Goal: Task Accomplishment & Management: Manage account settings

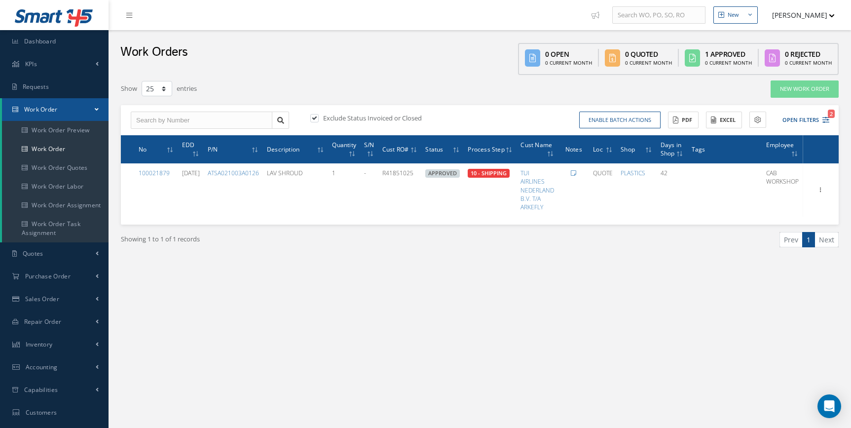
select select "25"
click at [826, 119] on icon "2" at bounding box center [826, 119] width 7 height 7
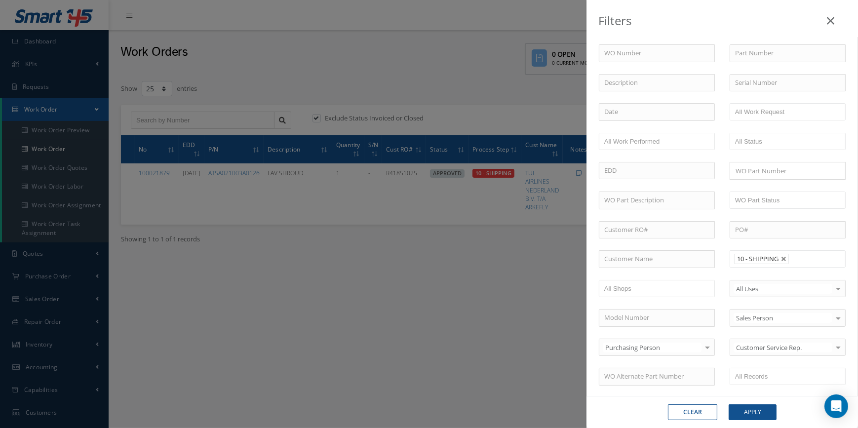
click at [775, 255] on li "10 - SHIPPING" at bounding box center [761, 259] width 55 height 10
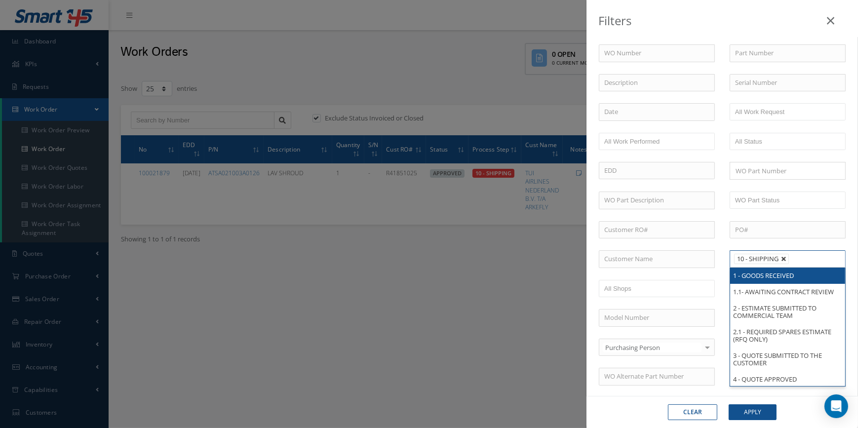
click at [783, 257] on link at bounding box center [784, 259] width 6 height 6
click at [783, 257] on ul at bounding box center [787, 258] width 116 height 17
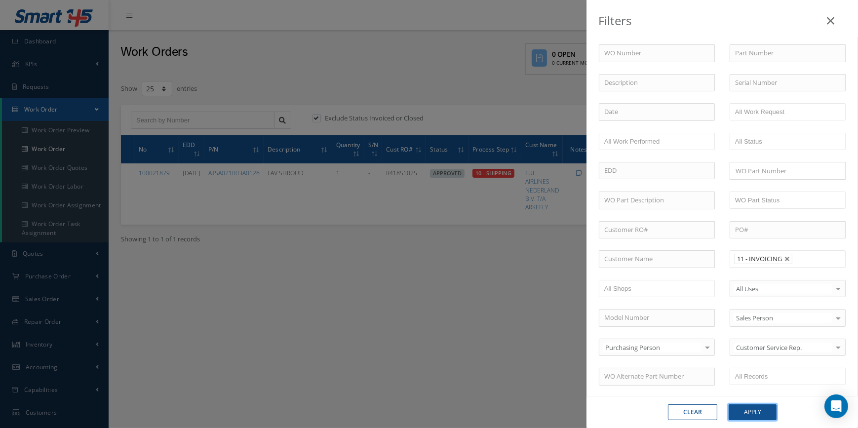
click at [760, 419] on button "Apply" at bounding box center [752, 412] width 48 height 16
click at [760, 417] on div "Filters WO Number Part Number Description Serial Number - BER CERTIFICATION FIL…" at bounding box center [429, 214] width 858 height 428
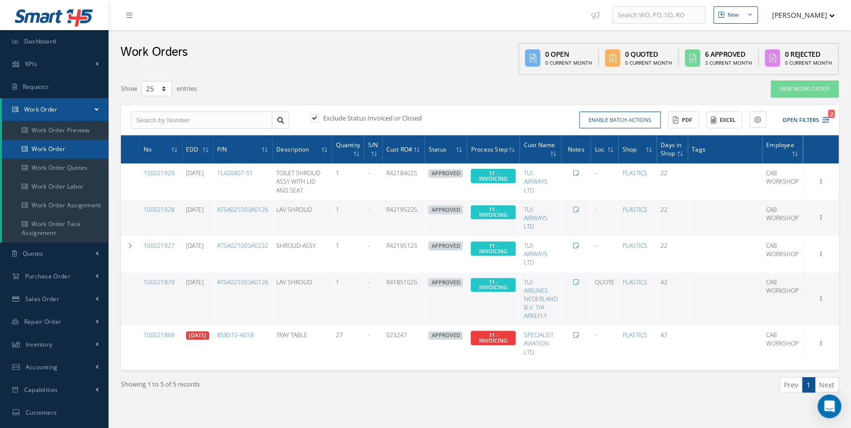
click at [61, 153] on link "Work Order" at bounding box center [55, 149] width 107 height 19
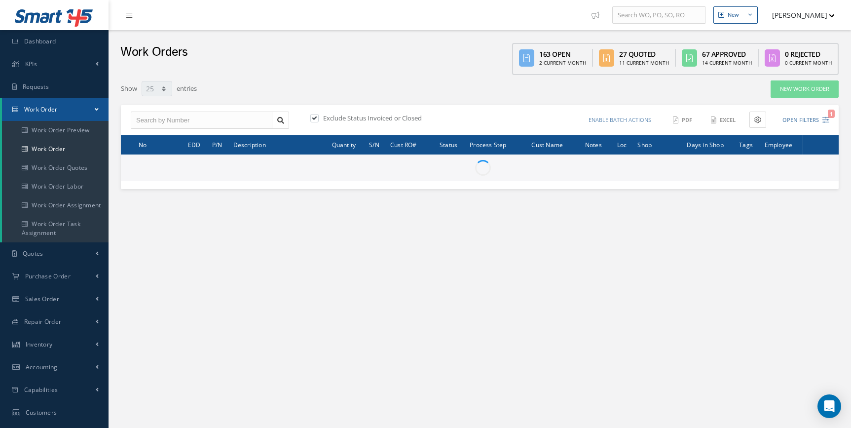
select select "25"
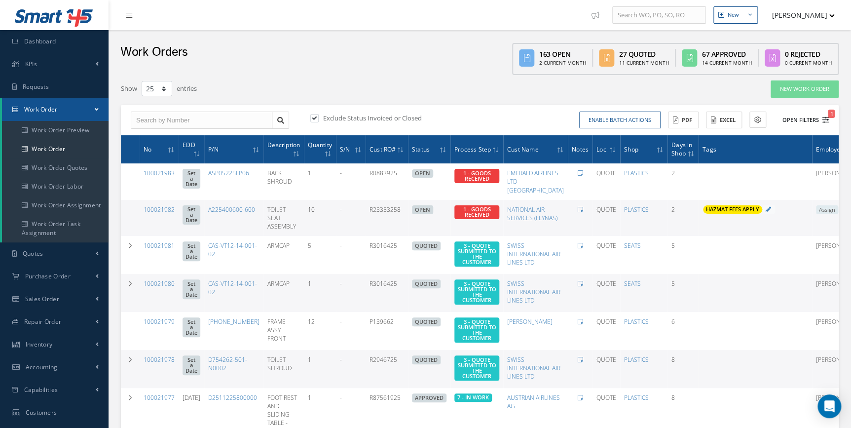
click at [819, 118] on button "Open Filters 1" at bounding box center [802, 120] width 56 height 16
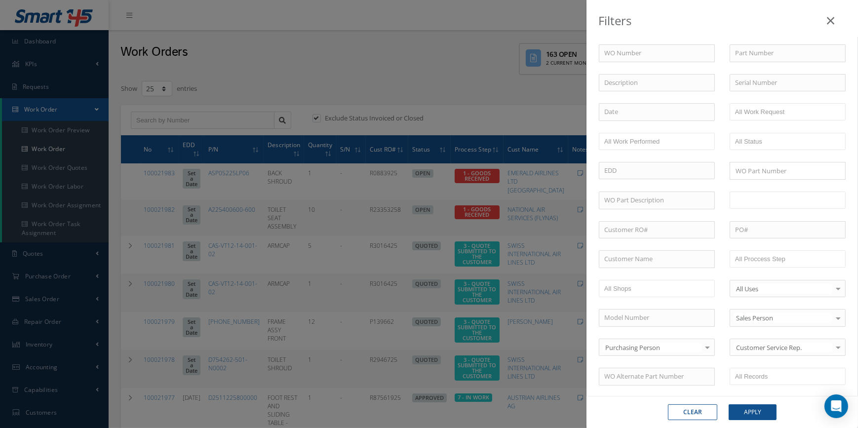
click at [779, 203] on input "text" at bounding box center [763, 200] width 57 height 12
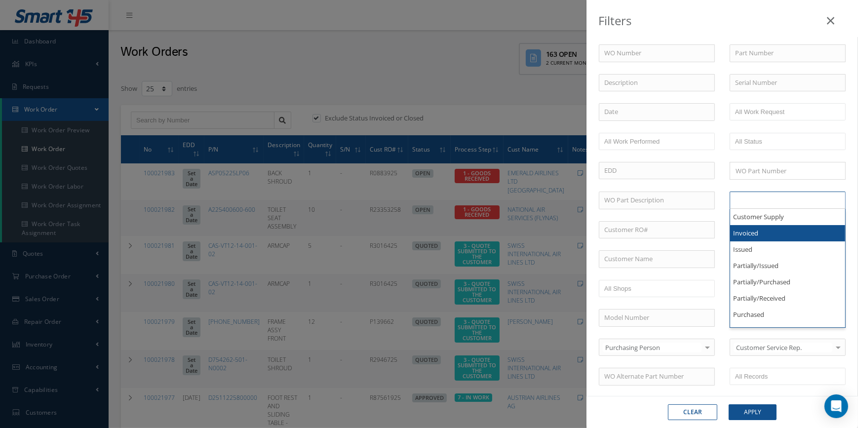
click at [722, 234] on div "PO#" at bounding box center [787, 230] width 131 height 18
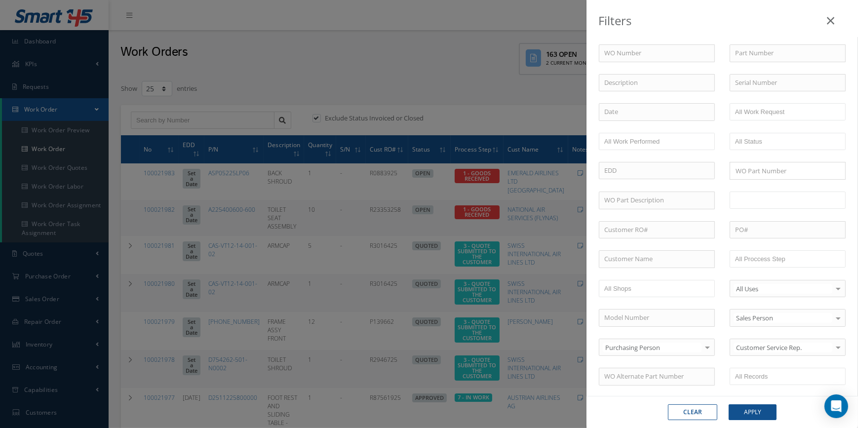
type input "WO Part Status"
click at [767, 260] on input "text" at bounding box center [766, 259] width 63 height 12
click at [746, 407] on button "Apply" at bounding box center [752, 412] width 48 height 16
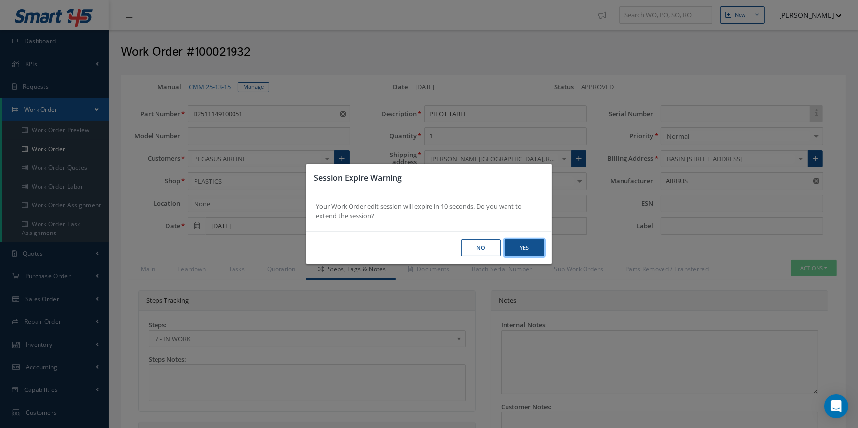
click at [516, 250] on button "Yes" at bounding box center [523, 247] width 39 height 17
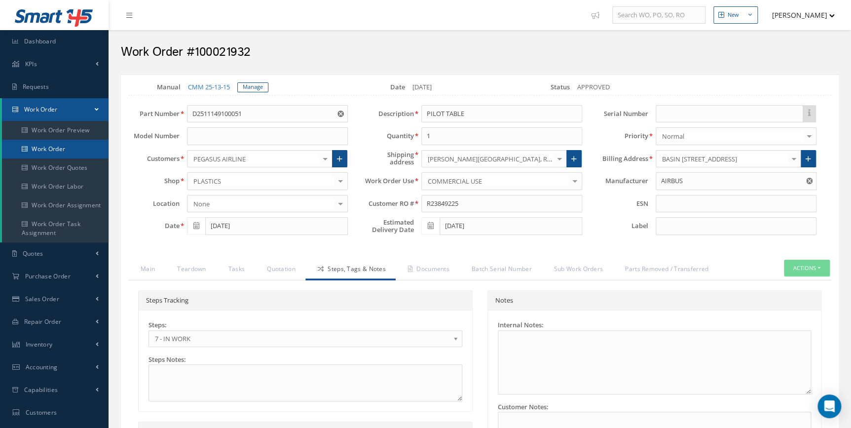
click at [53, 145] on link "Work Order" at bounding box center [55, 149] width 107 height 19
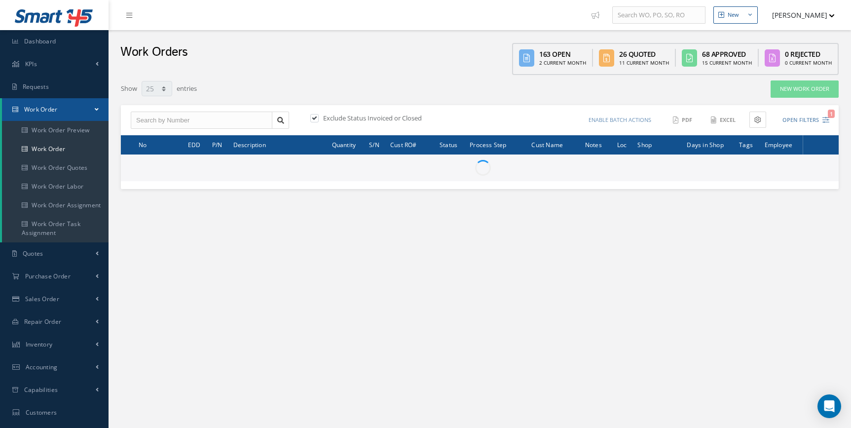
select select "25"
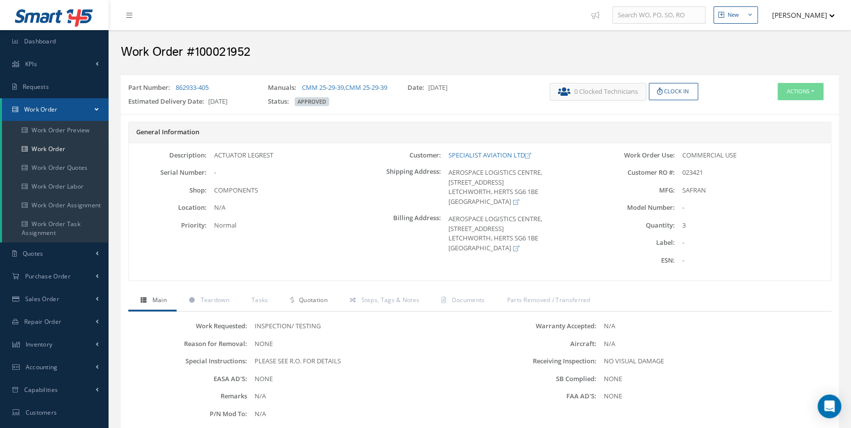
click at [299, 304] on span "Quotation" at bounding box center [313, 300] width 29 height 8
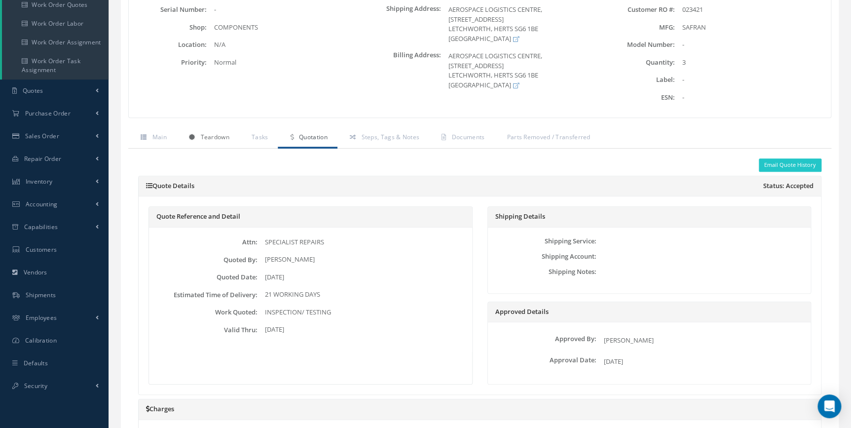
click at [216, 149] on link "Teardown" at bounding box center [208, 138] width 63 height 21
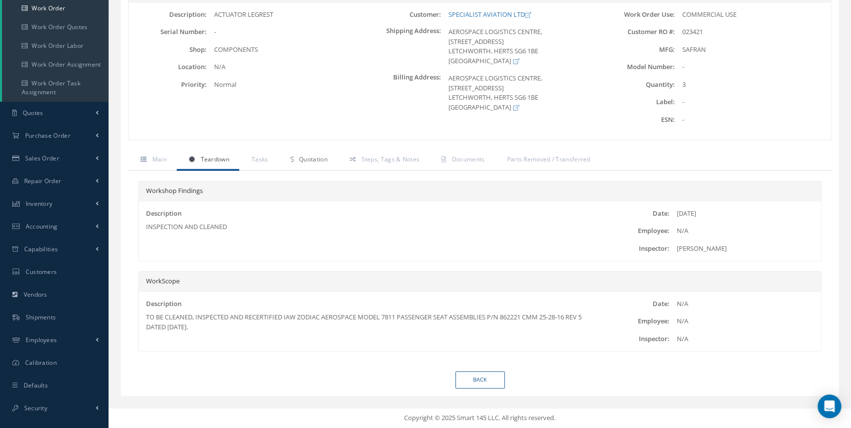
click at [296, 165] on link "Quotation" at bounding box center [307, 160] width 59 height 21
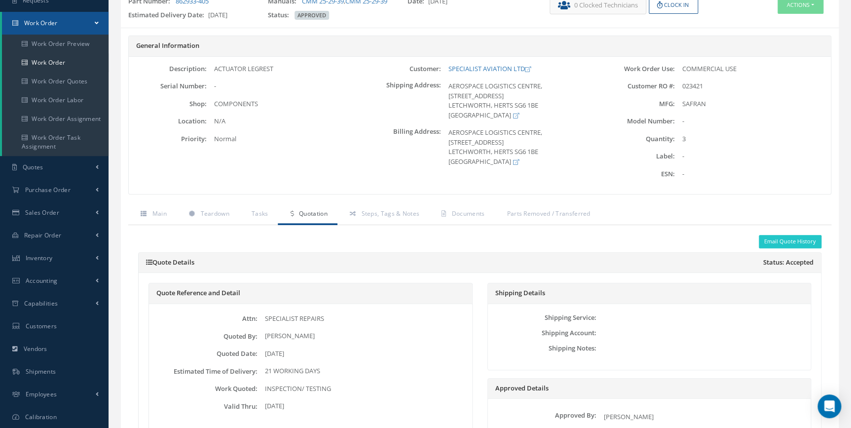
scroll to position [0, 0]
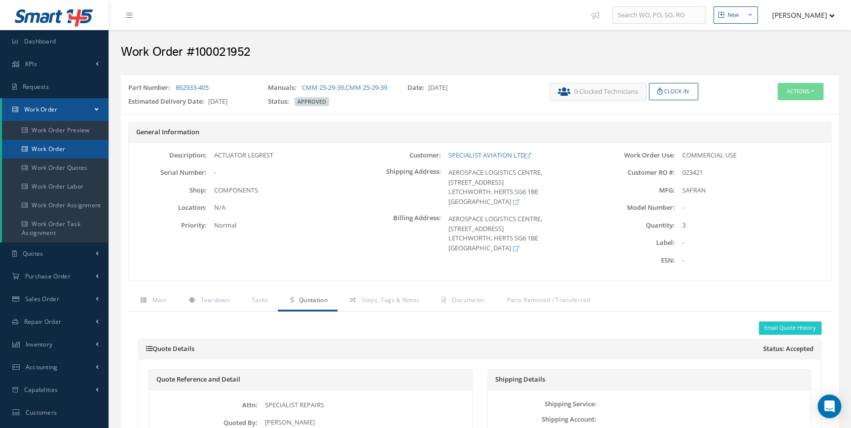
click at [46, 144] on link "Work Order" at bounding box center [55, 149] width 107 height 19
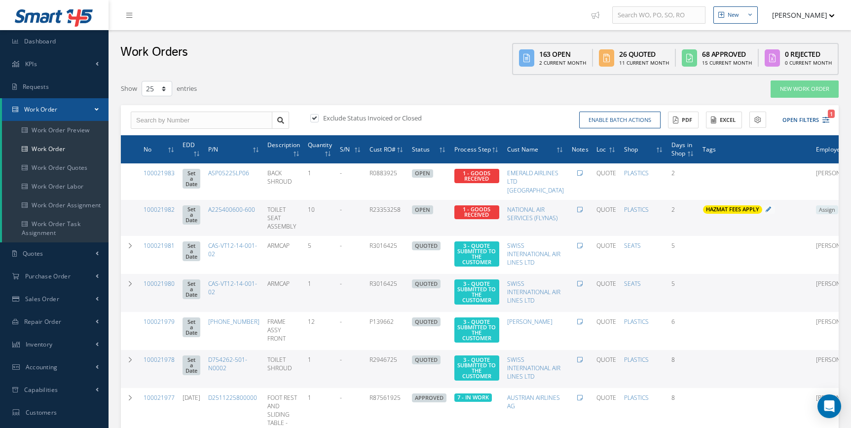
select select "25"
click at [73, 144] on link "Work Order" at bounding box center [55, 149] width 107 height 19
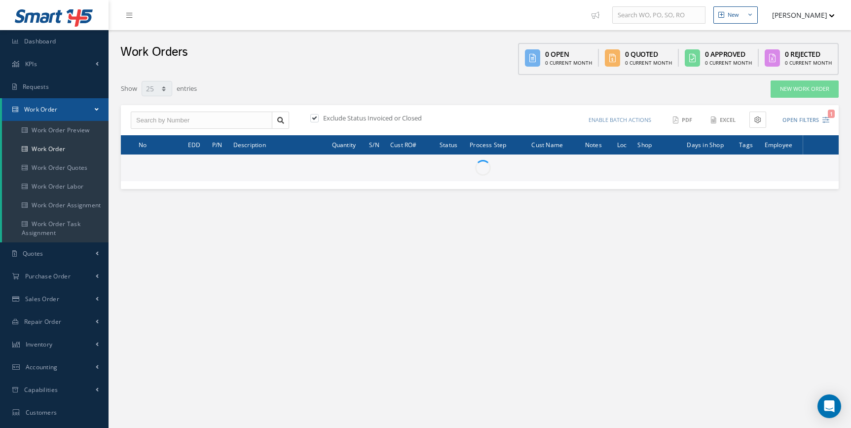
select select "25"
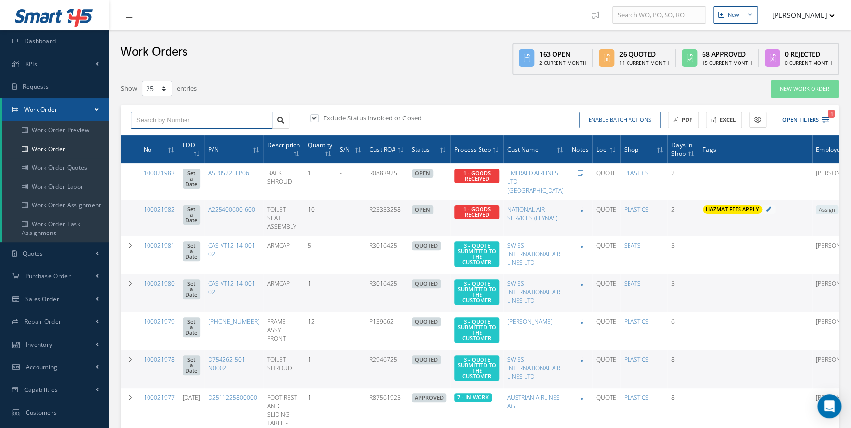
click at [162, 122] on input "text" at bounding box center [202, 121] width 142 height 18
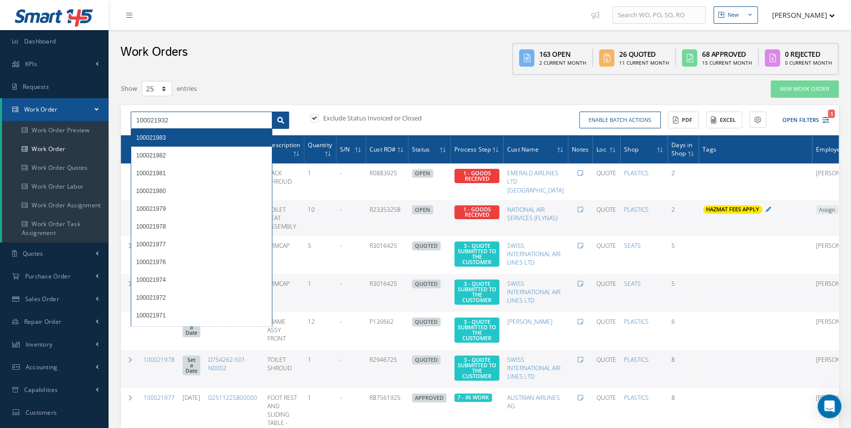
type input "100021932"
click at [279, 120] on icon at bounding box center [280, 120] width 7 height 7
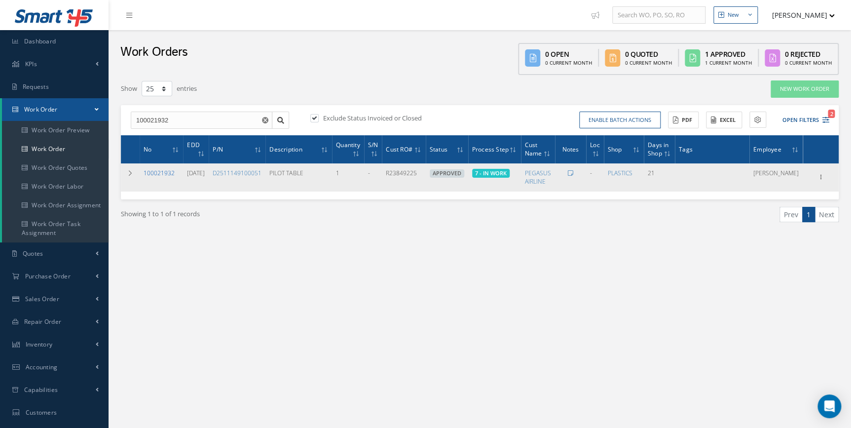
click at [162, 173] on link "100021932" at bounding box center [159, 173] width 31 height 8
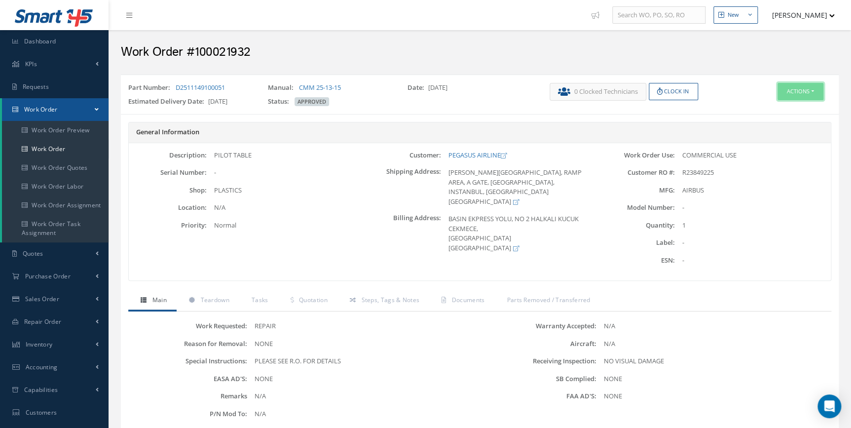
click at [799, 93] on button "Actions" at bounding box center [801, 91] width 46 height 17
click at [773, 108] on link "Edit" at bounding box center [785, 109] width 79 height 13
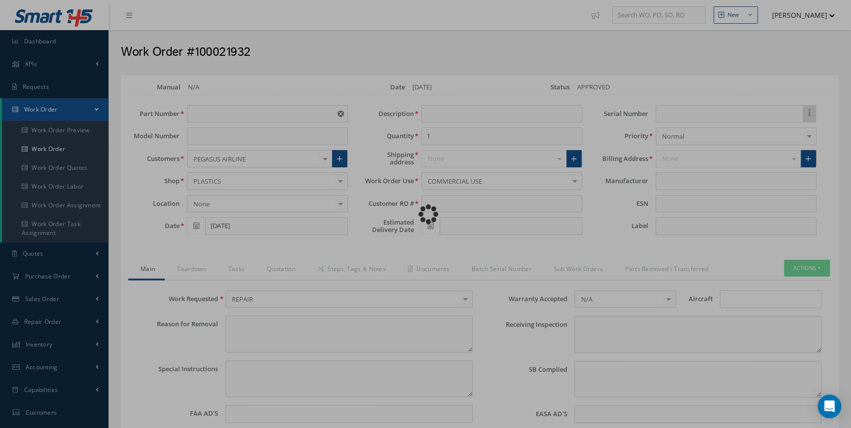
type input "D2511149100051"
type input "[DATE]"
type input "PILOT TABLE"
type input "R23849225"
type input "11/03/2025"
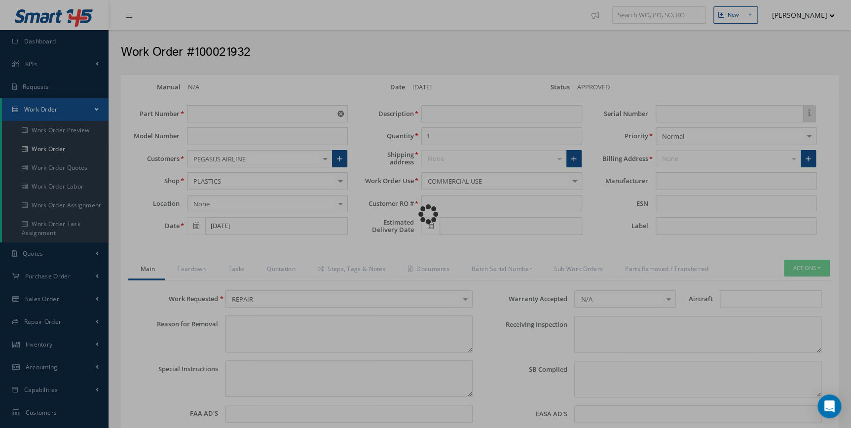
type textarea "NONE"
type textarea "PLEASE SEE R.O. FOR DETAILS"
type input "NONE"
type textarea "NO VISUAL DAMAGE"
type textarea "NONE"
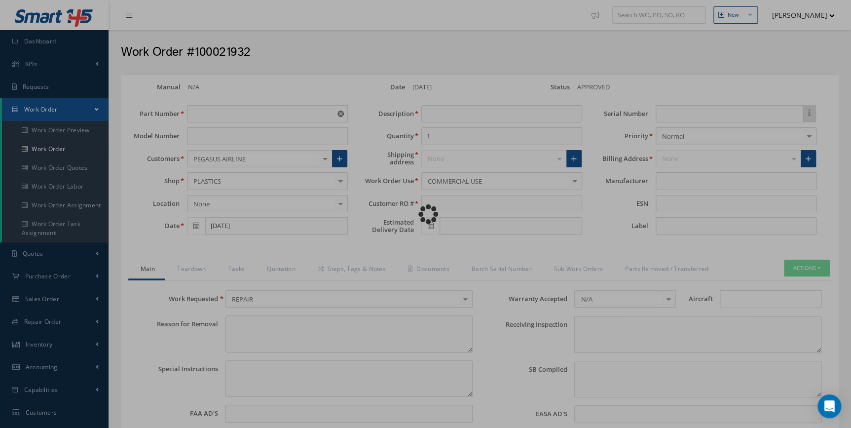
type input "NONE"
type input "AIRBUS"
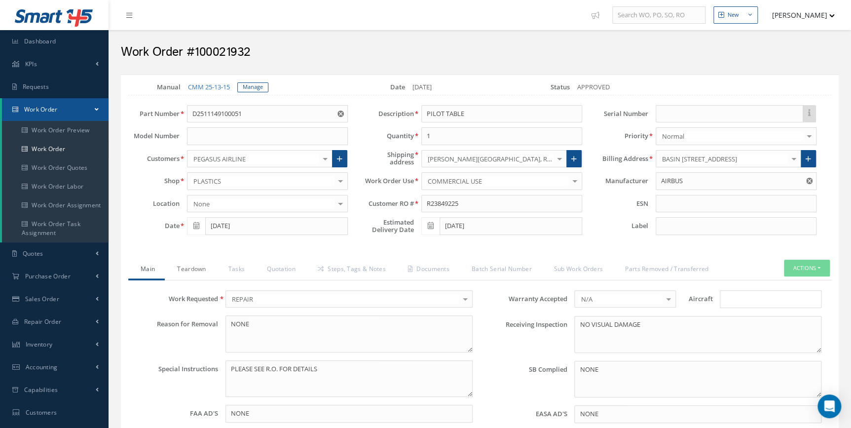
click at [187, 267] on link "Teardown" at bounding box center [190, 270] width 51 height 21
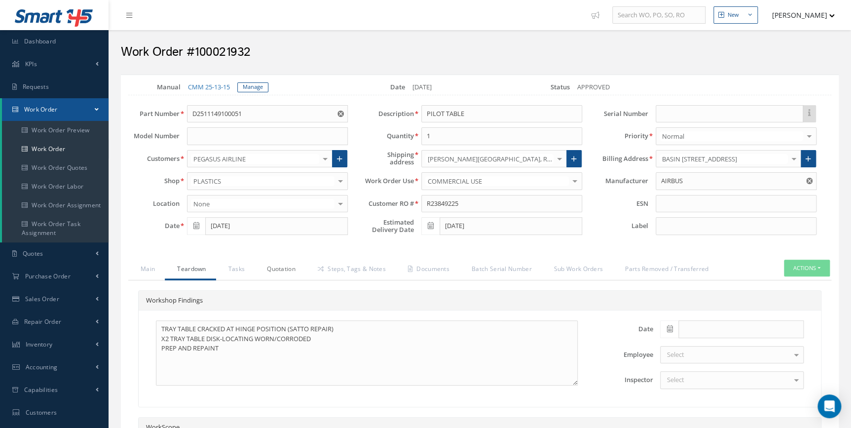
click at [278, 267] on link "Quotation" at bounding box center [280, 270] width 51 height 21
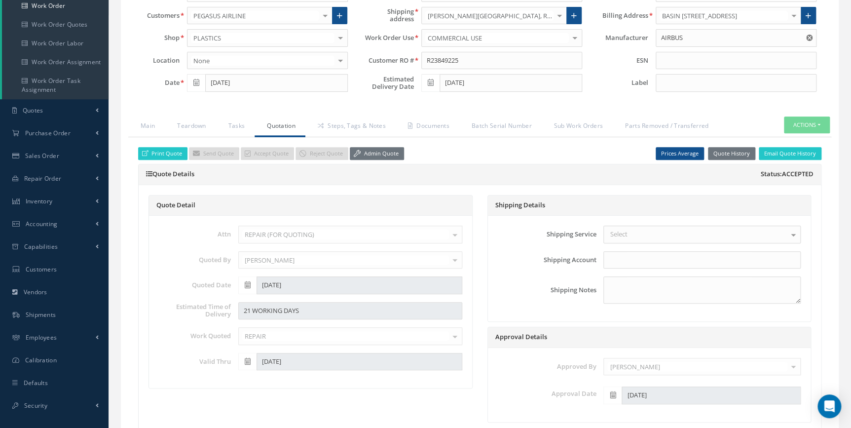
scroll to position [134, 0]
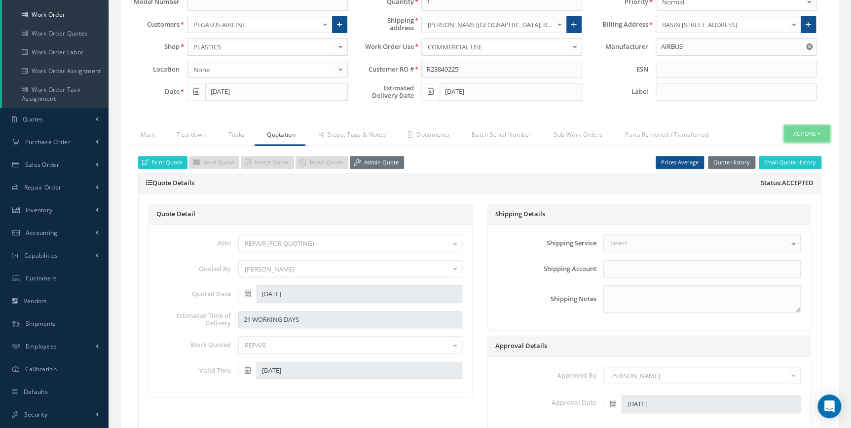
click at [800, 128] on button "Actions" at bounding box center [807, 133] width 46 height 17
click at [799, 173] on link "Part Issue" at bounding box center [791, 176] width 79 height 13
click at [340, 132] on link "Steps, Tags & Notes" at bounding box center [350, 135] width 90 height 21
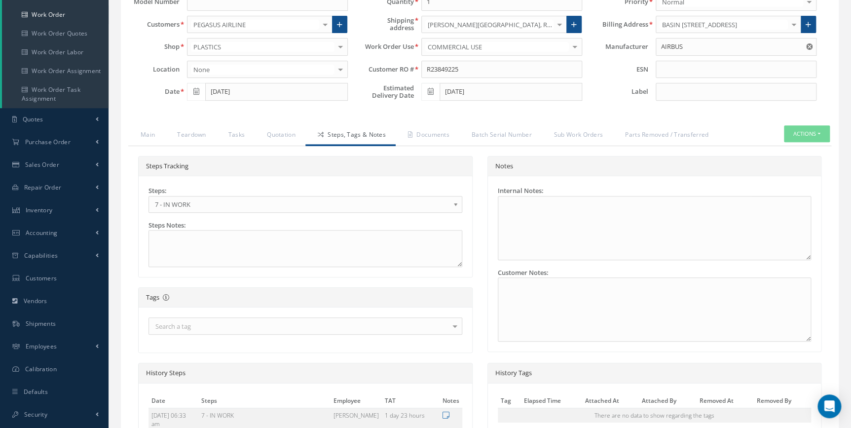
click at [205, 207] on span "7 - IN WORK" at bounding box center [302, 204] width 295 height 12
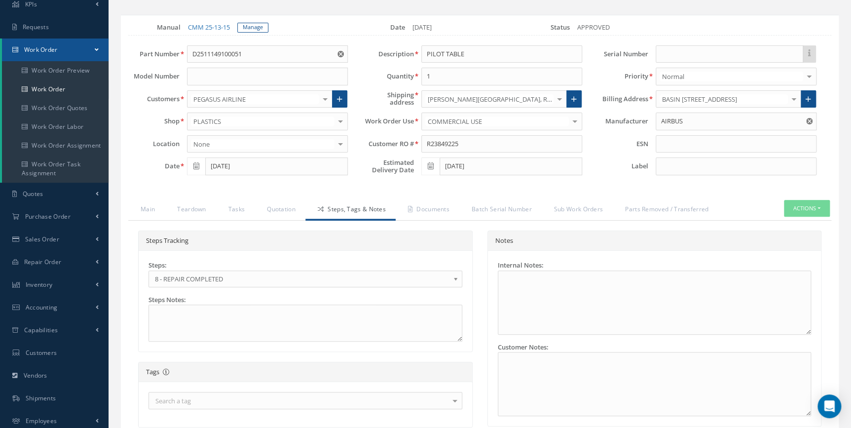
scroll to position [0, 0]
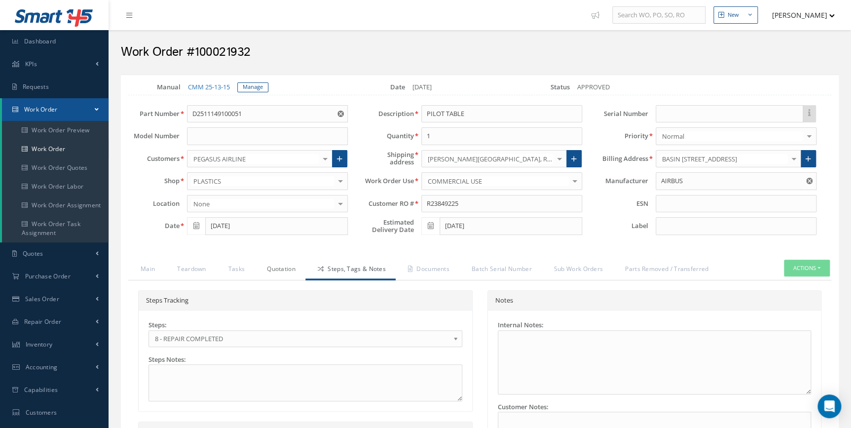
click at [292, 268] on link "Quotation" at bounding box center [280, 270] width 51 height 21
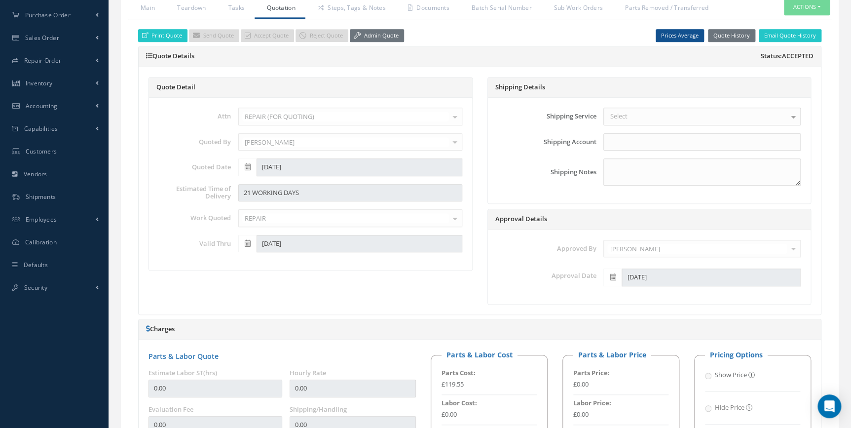
scroll to position [179, 0]
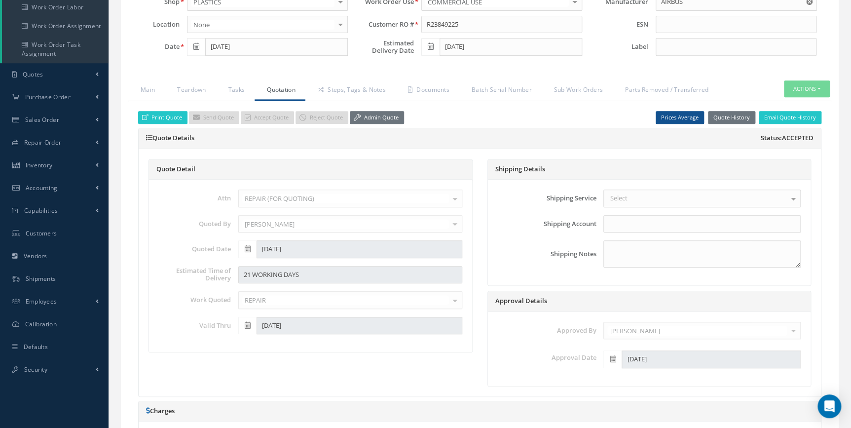
click at [380, 115] on link "Admin Quote" at bounding box center [377, 117] width 54 height 13
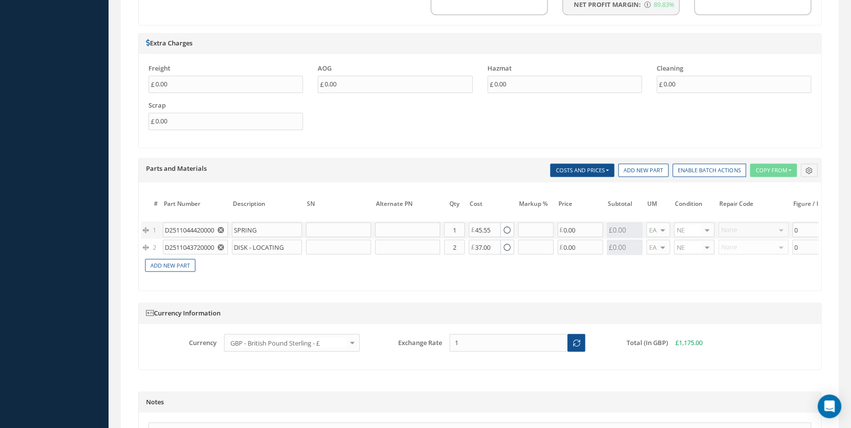
scroll to position [807, 0]
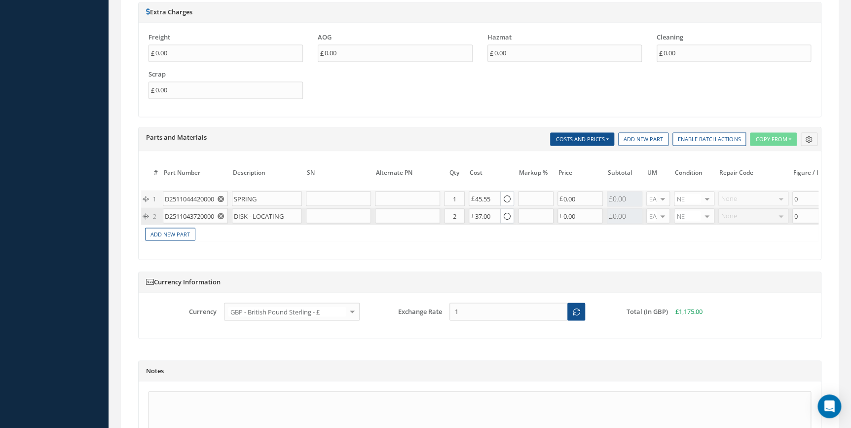
click at [223, 213] on use "Reset" at bounding box center [221, 216] width 6 height 6
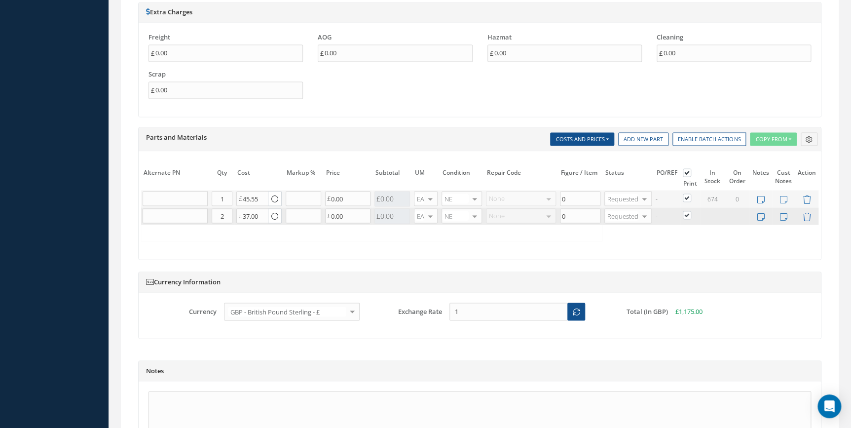
click at [804, 212] on icon at bounding box center [807, 216] width 8 height 8
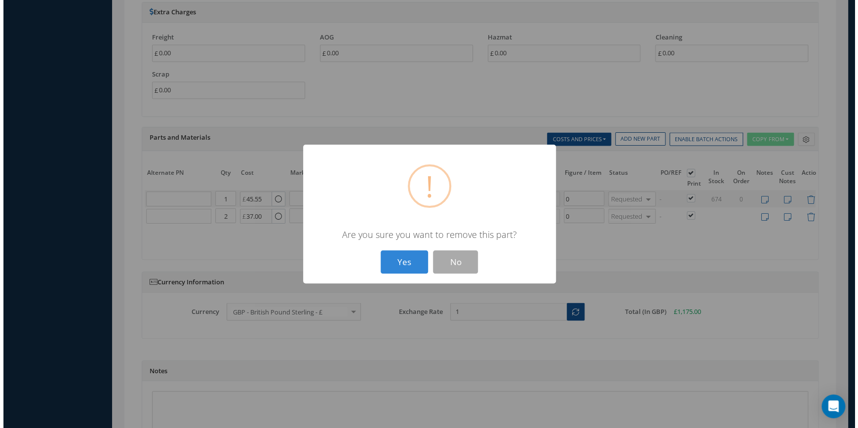
scroll to position [0, 226]
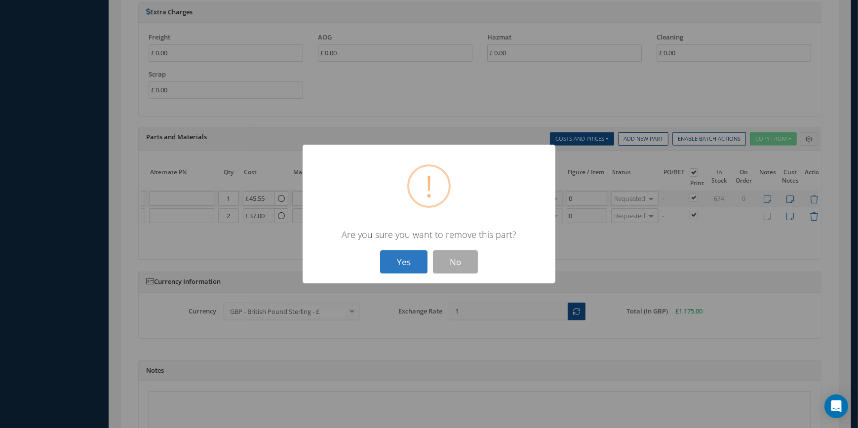
click at [401, 253] on button "Yes" at bounding box center [403, 261] width 47 height 23
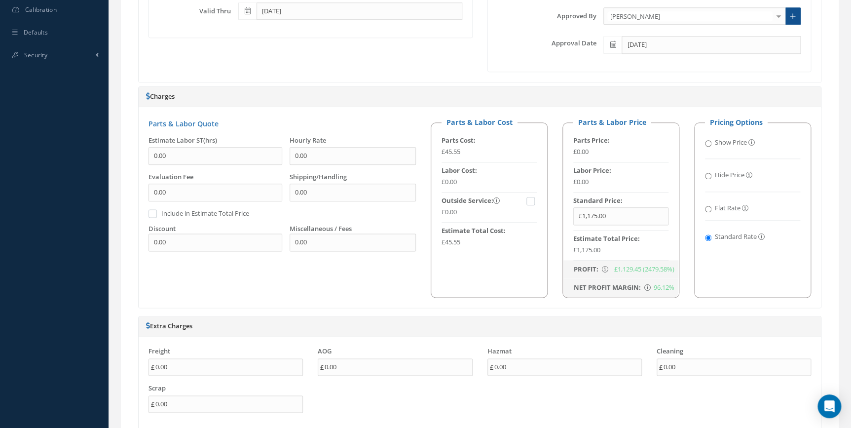
scroll to position [0, 0]
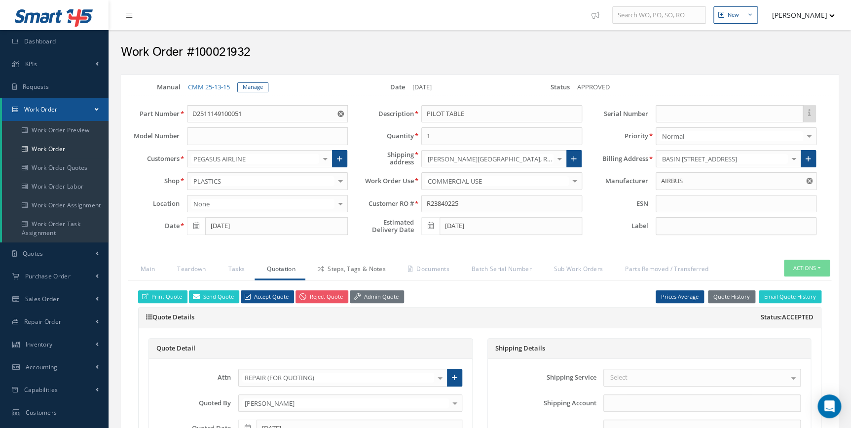
click at [344, 272] on link "Steps, Tags & Notes" at bounding box center [350, 270] width 90 height 21
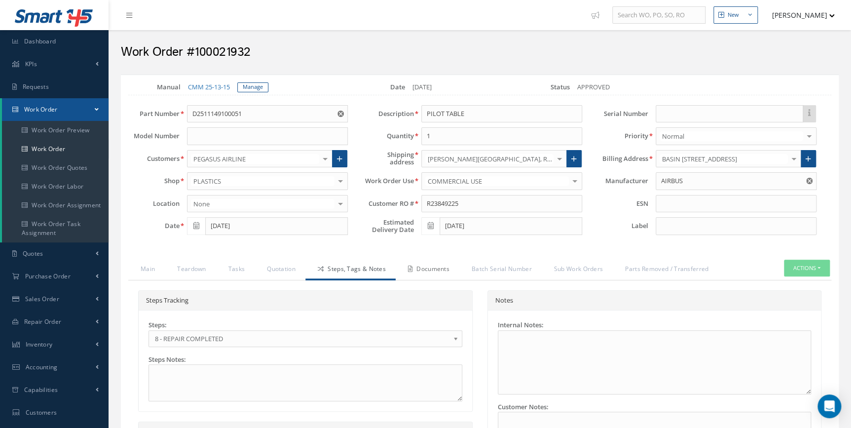
click at [427, 272] on link "Documents" at bounding box center [428, 270] width 64 height 21
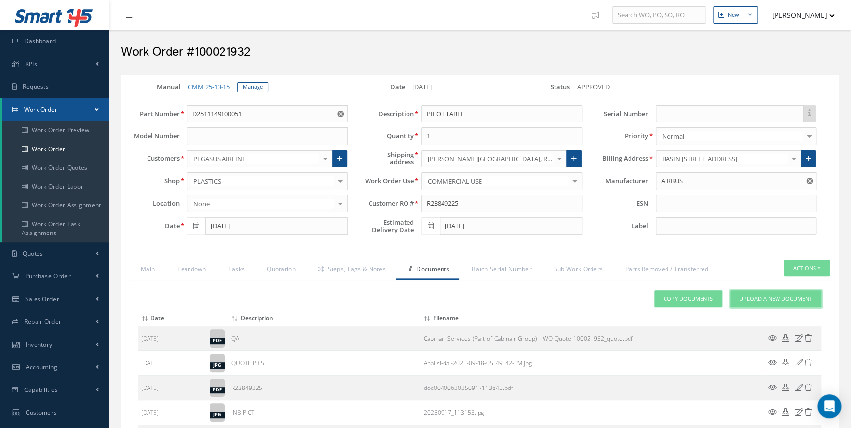
click at [784, 292] on link "Upload a New Document" at bounding box center [775, 298] width 91 height 17
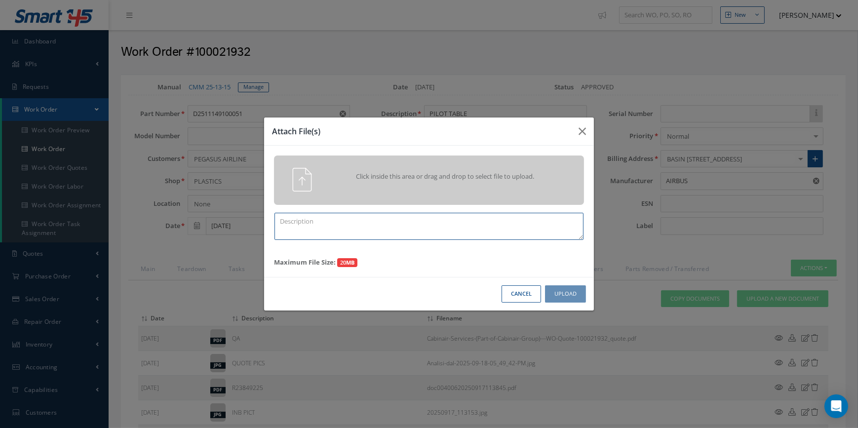
click at [355, 227] on textarea at bounding box center [428, 226] width 309 height 27
type textarea "FINISH"
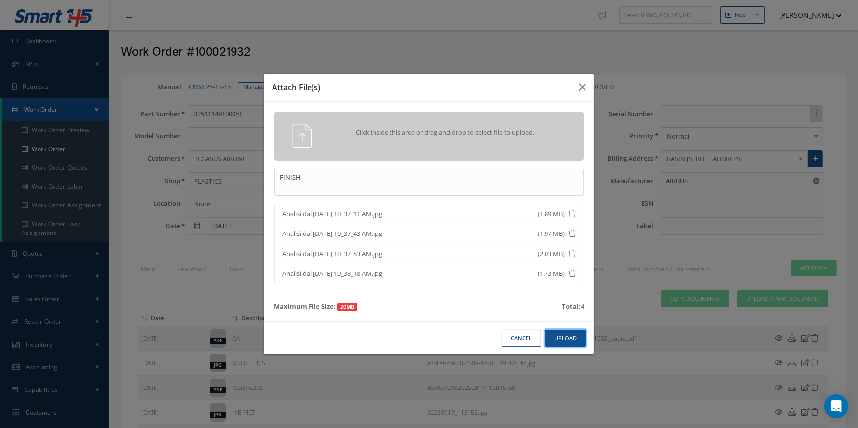
click at [564, 334] on button "Upload" at bounding box center [565, 338] width 41 height 17
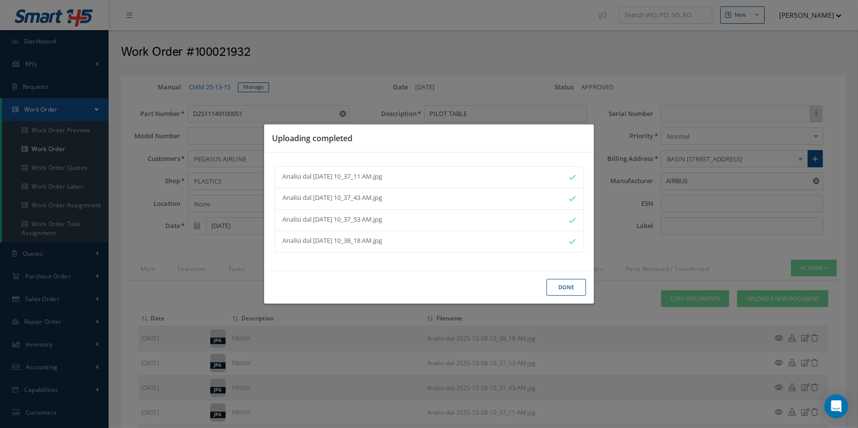
click at [557, 291] on button "Done" at bounding box center [565, 287] width 39 height 17
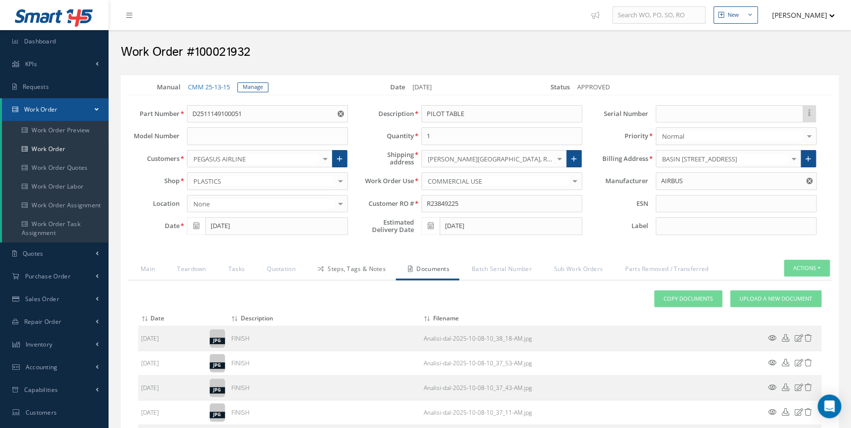
click at [382, 262] on link "Steps, Tags & Notes" at bounding box center [350, 270] width 90 height 21
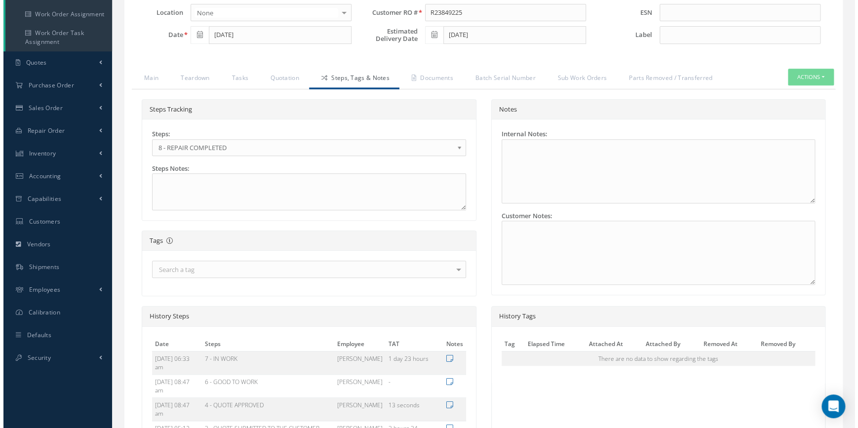
scroll to position [314, 0]
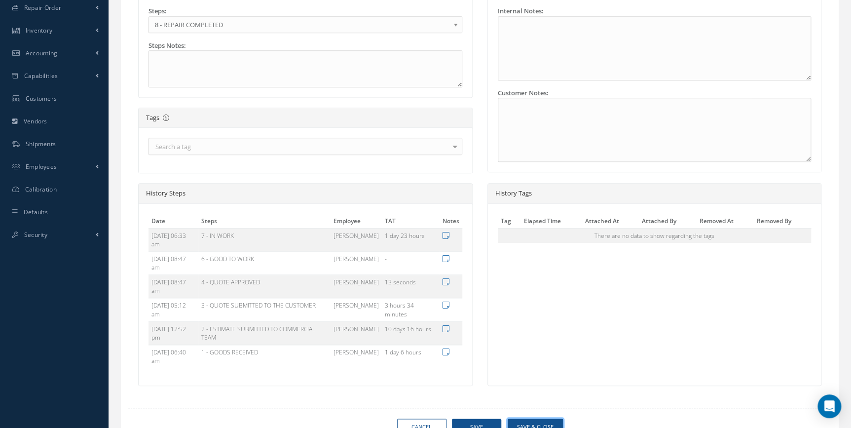
click at [543, 424] on button "Save & Close" at bounding box center [535, 427] width 55 height 17
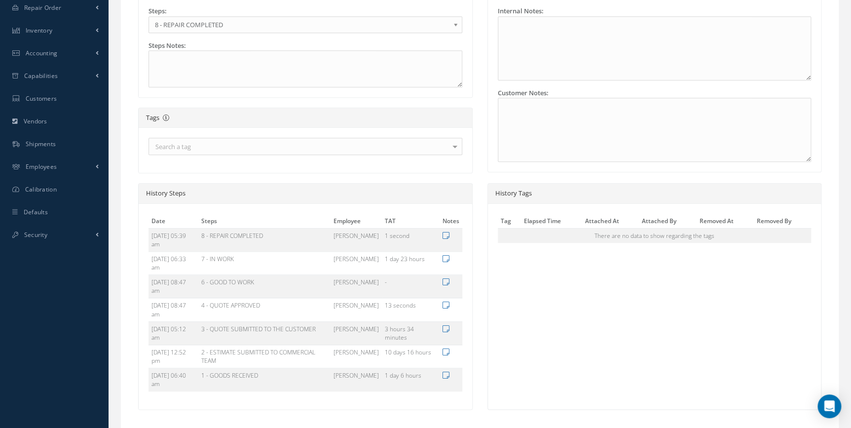
type input "AIRBUS"
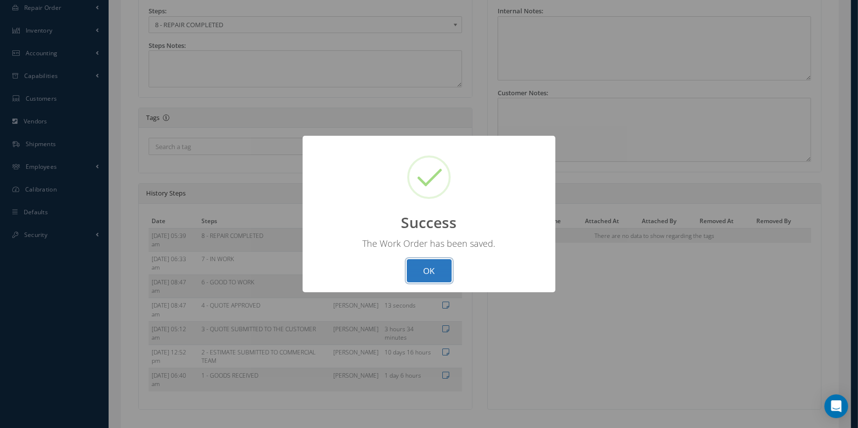
click at [441, 271] on button "OK" at bounding box center [429, 270] width 45 height 23
select select "25"
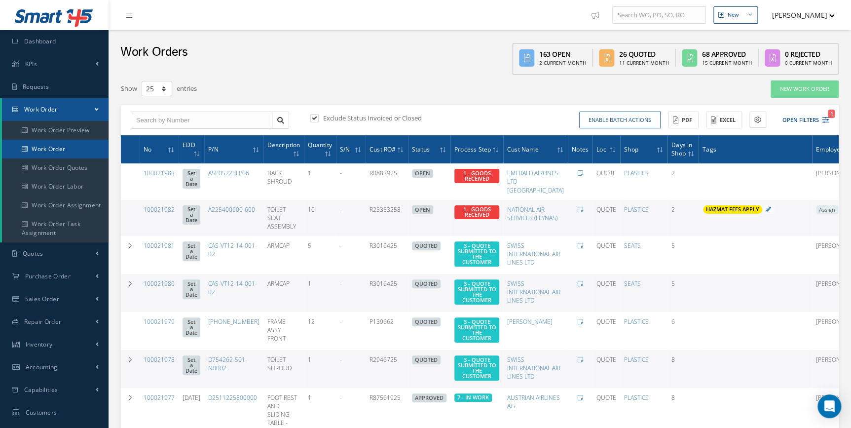
click at [42, 149] on link "Work Order" at bounding box center [55, 149] width 107 height 19
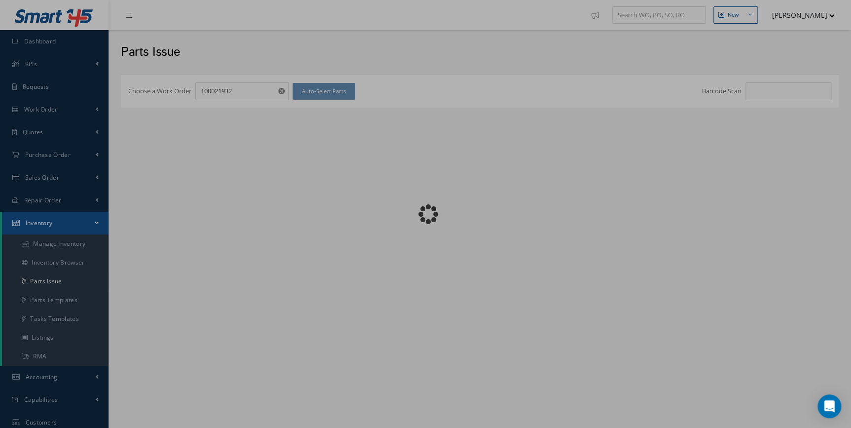
checkbox input "false"
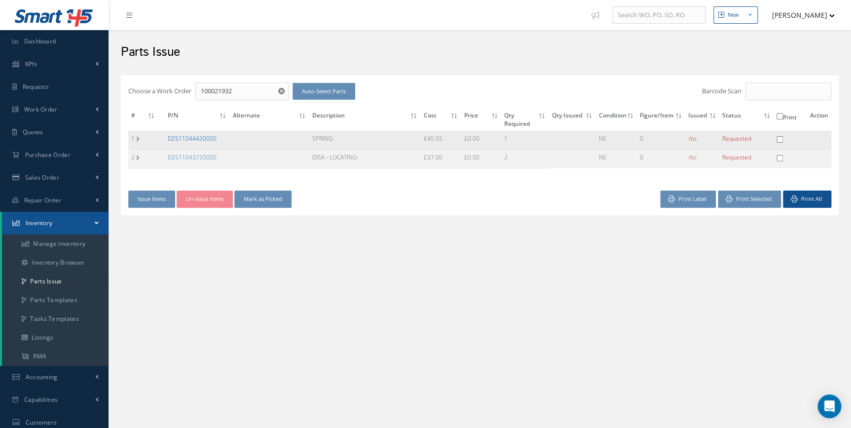
click at [206, 138] on link "D2511044420000" at bounding box center [192, 138] width 49 height 8
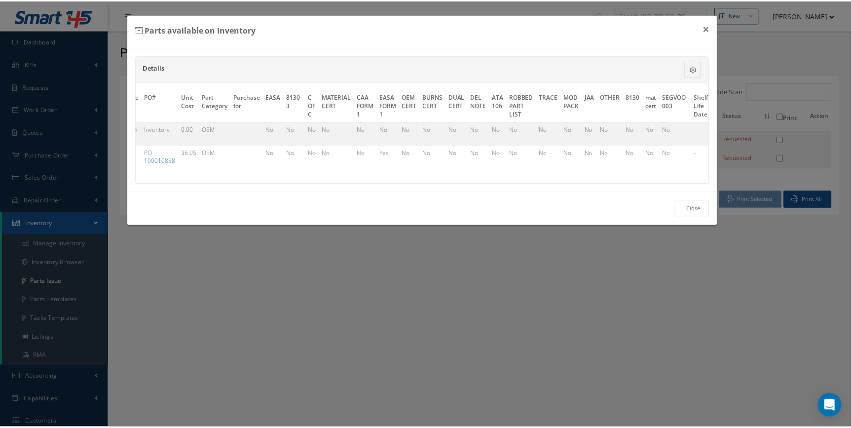
scroll to position [0, 380]
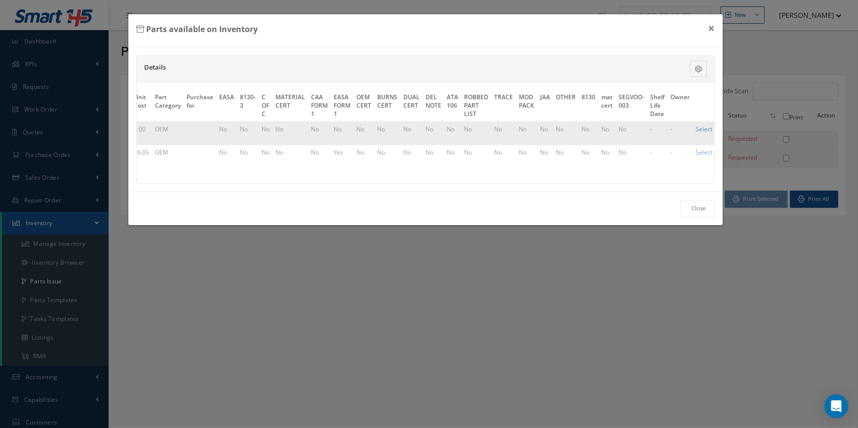
click at [696, 127] on link "Select" at bounding box center [704, 129] width 17 height 8
checkbox input "true"
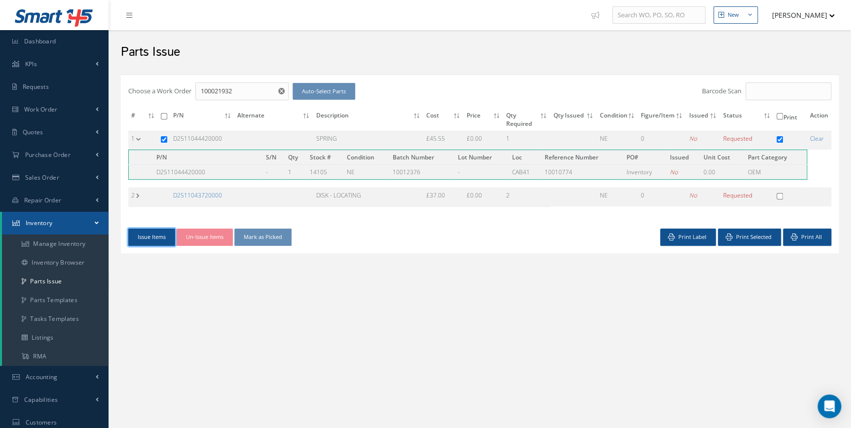
click at [147, 231] on button "Issue Items" at bounding box center [151, 237] width 47 height 17
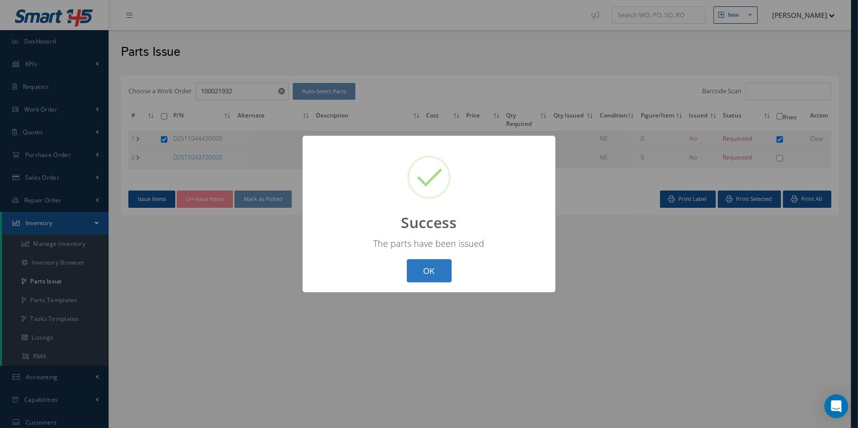
click at [424, 276] on button "OK" at bounding box center [429, 270] width 45 height 23
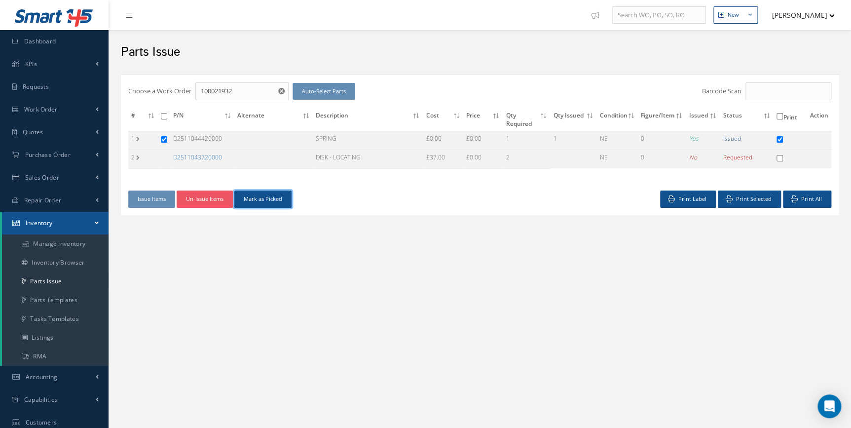
click at [280, 199] on button "Mark as Picked" at bounding box center [262, 199] width 57 height 17
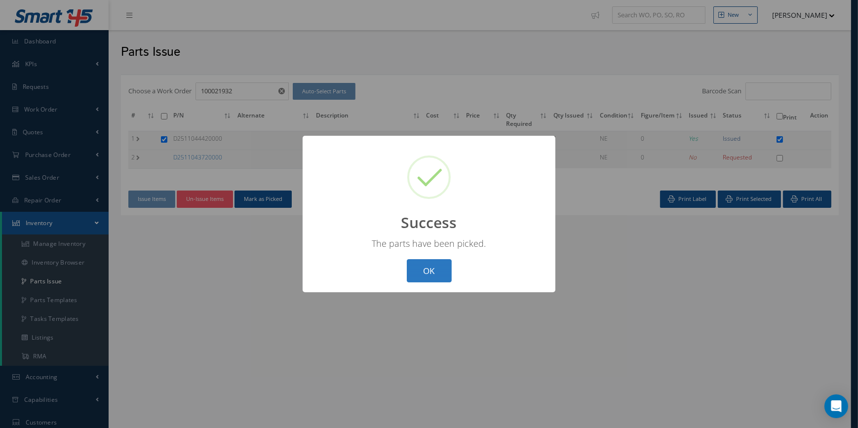
click at [442, 267] on button "OK" at bounding box center [429, 270] width 45 height 23
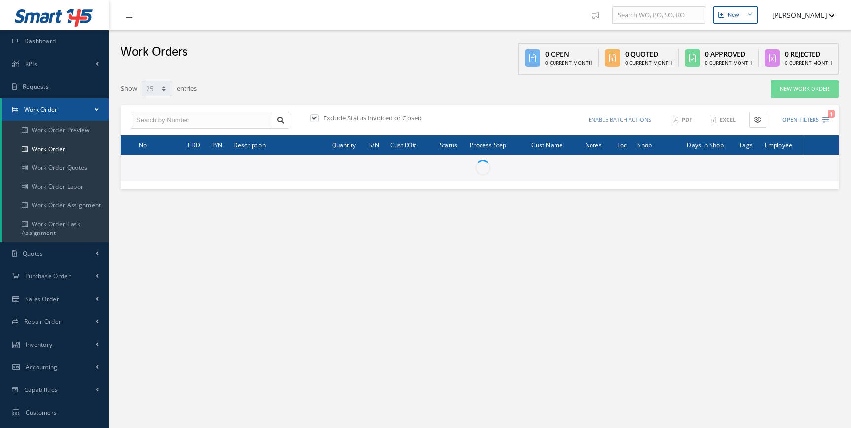
select select "25"
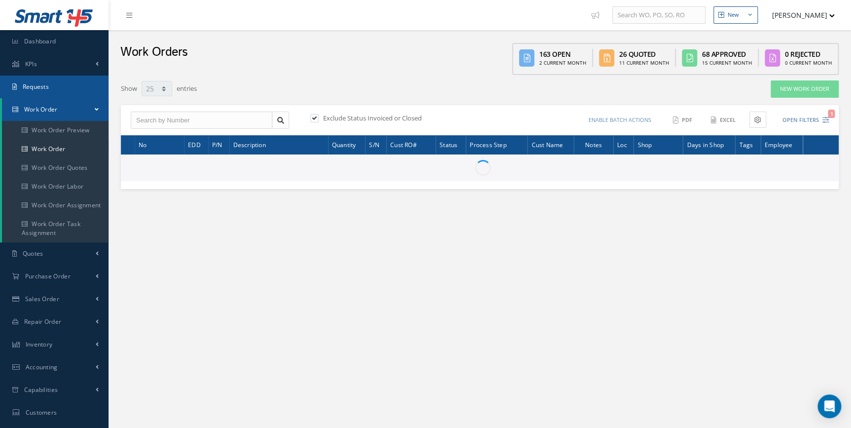
type input "All Work Request"
type input "All Work Performed"
type input "All Status"
type input "WO Part Status"
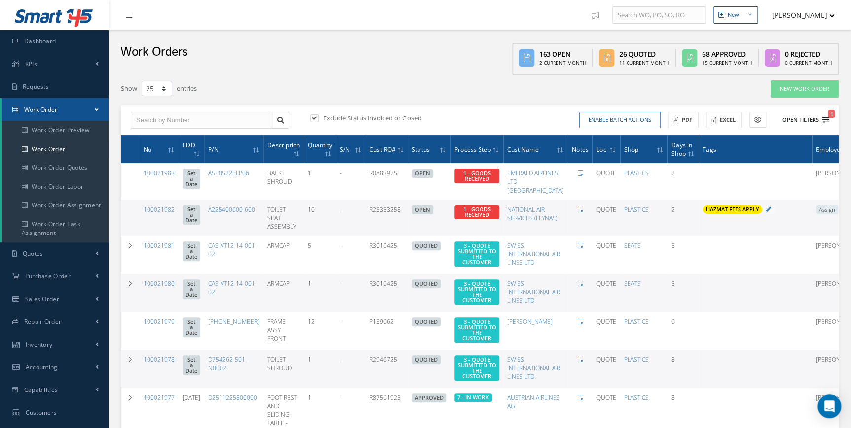
click at [824, 116] on icon "1" at bounding box center [826, 119] width 7 height 7
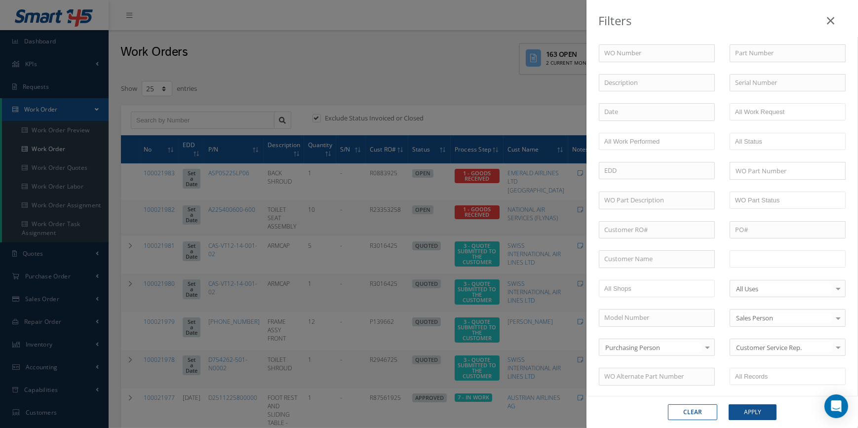
click at [762, 259] on input "text" at bounding box center [766, 259] width 63 height 12
click at [755, 408] on button "Apply" at bounding box center [752, 412] width 48 height 16
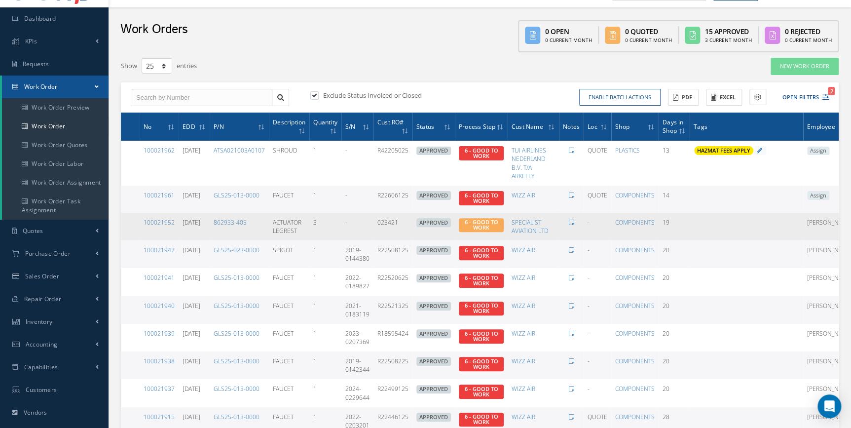
scroll to position [44, 0]
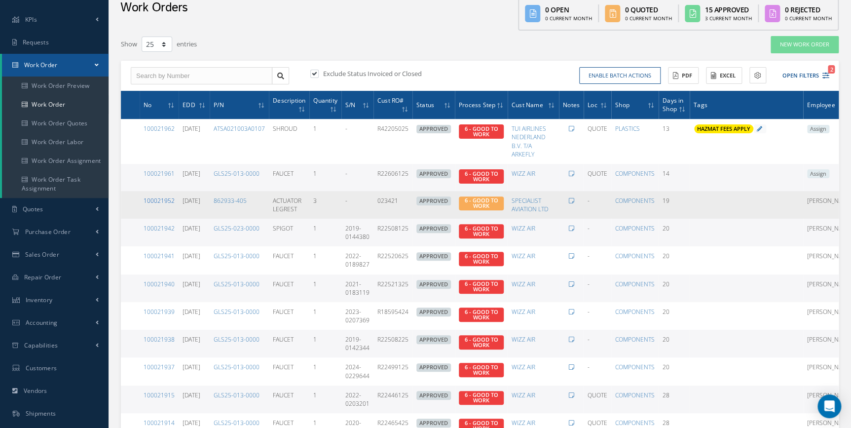
click at [167, 201] on link "100021952" at bounding box center [159, 200] width 31 height 8
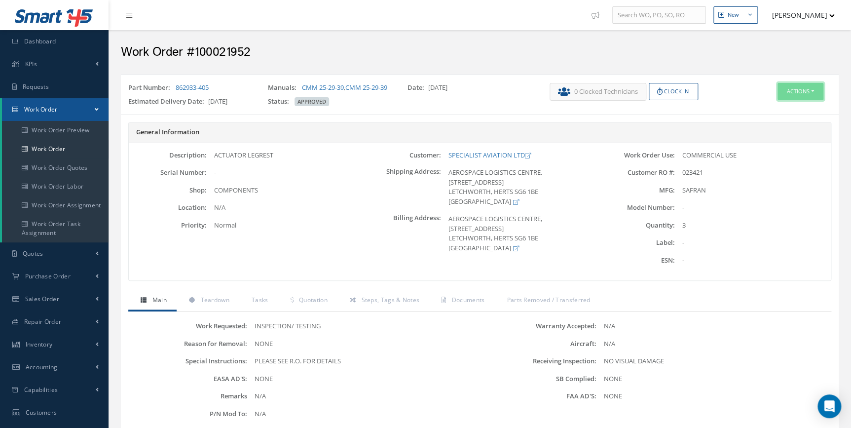
drag, startPoint x: 798, startPoint y: 86, endPoint x: 781, endPoint y: 94, distance: 17.9
click at [798, 86] on button "Actions" at bounding box center [801, 91] width 46 height 17
click at [232, 49] on h2 "Work Order #100021952" at bounding box center [480, 52] width 718 height 15
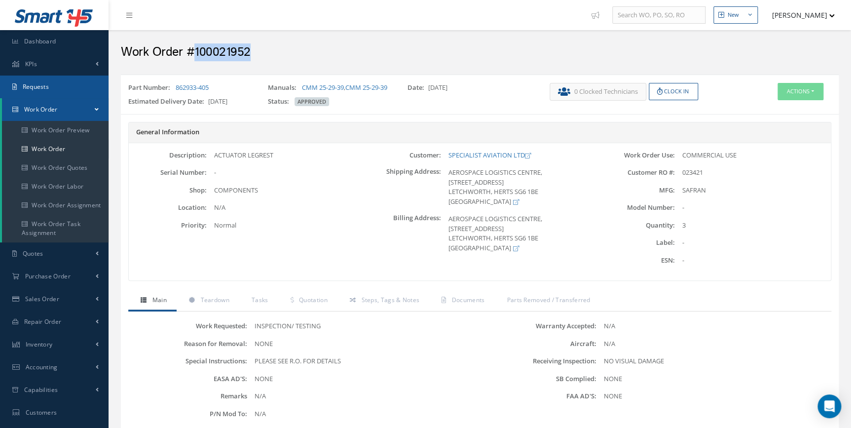
copy h2 "100021952"
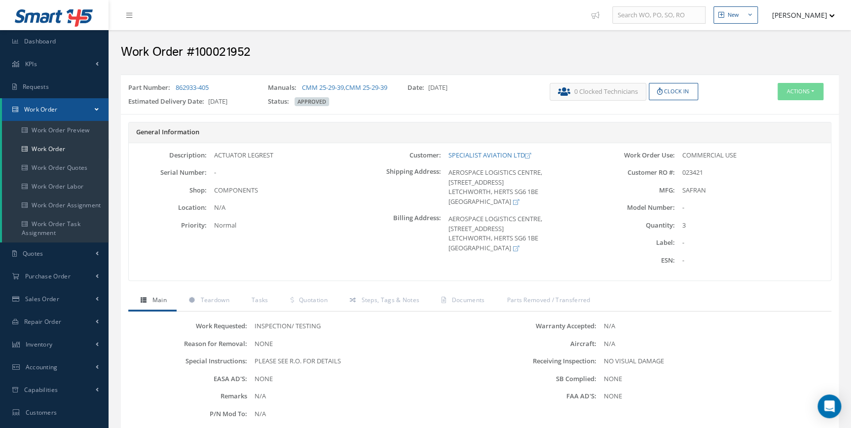
click at [697, 177] on span "023421" at bounding box center [693, 172] width 21 height 9
copy span "023421"
drag, startPoint x: 231, startPoint y: 86, endPoint x: 177, endPoint y: 86, distance: 54.3
click at [177, 86] on div "Part Number: 862933-405" at bounding box center [191, 90] width 140 height 14
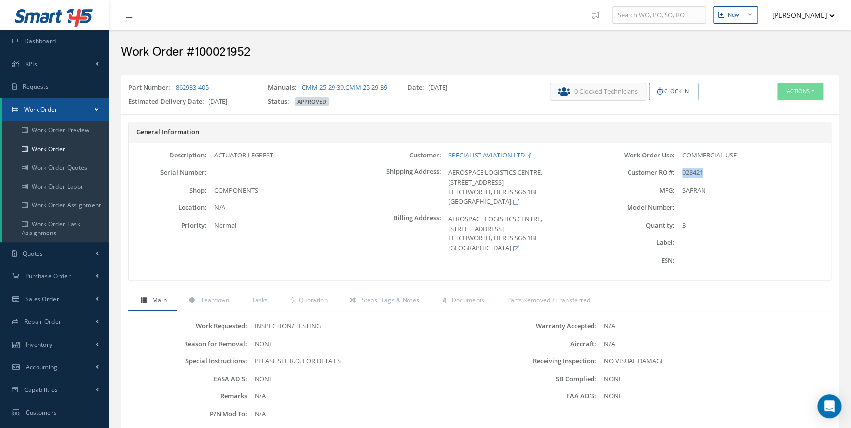
copy link "862933-405"
drag, startPoint x: 446, startPoint y: 161, endPoint x: 524, endPoint y: 164, distance: 78.0
click at [524, 160] on div "SPECIALIST AVIATION LTD" at bounding box center [519, 156] width 156 height 10
copy link "SPECIALIST AVIATION LTD"
drag, startPoint x: 292, startPoint y: 160, endPoint x: 215, endPoint y: 163, distance: 77.5
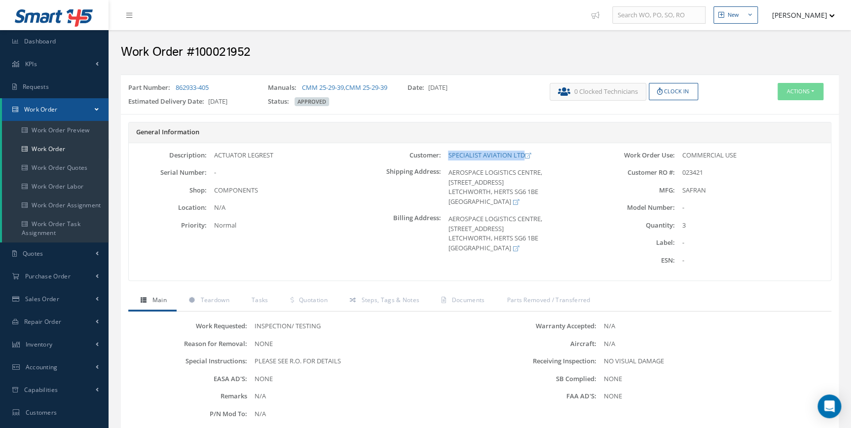
click at [215, 160] on div "ACTUATOR LEGREST" at bounding box center [285, 156] width 156 height 10
copy div "ACTUATOR LEGREST"
click at [813, 89] on button "Actions" at bounding box center [801, 91] width 46 height 17
click at [766, 106] on link "Edit" at bounding box center [785, 109] width 79 height 13
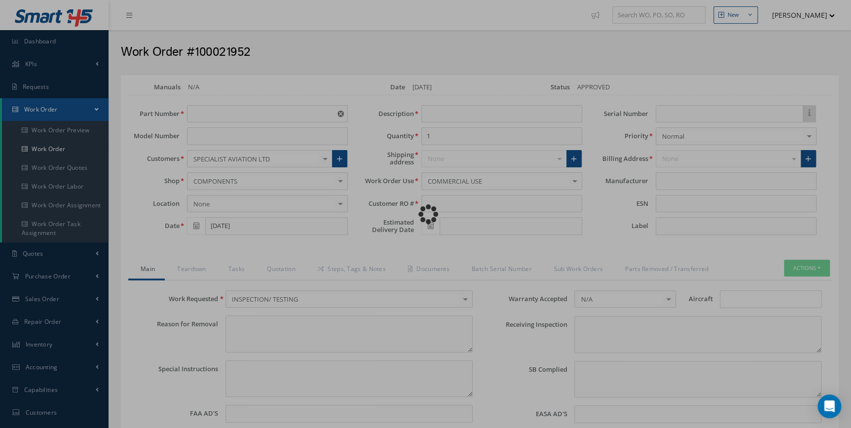
type input "862933-405"
type input "[DATE]"
type input "ACTUATOR LEGREST"
type input "3"
type input "023421"
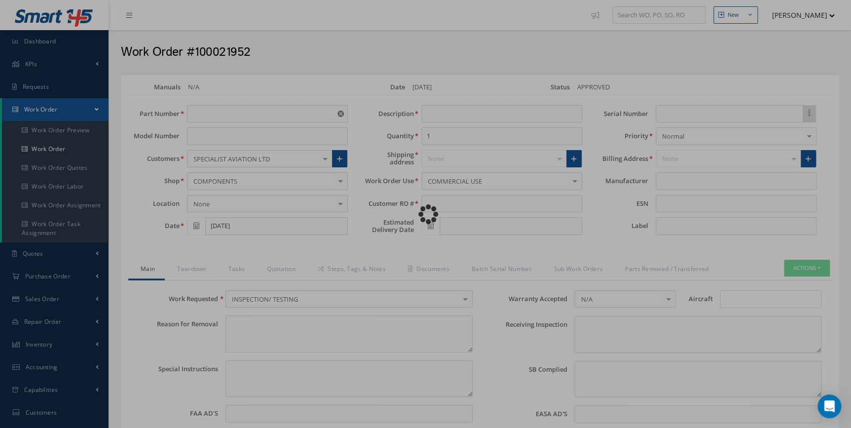
type input "[DATE]"
type textarea "NONE"
type textarea "PLEASE SEE R.O. FOR DETAILS"
type input "NONE"
type textarea "NO VISUAL DAMAGE"
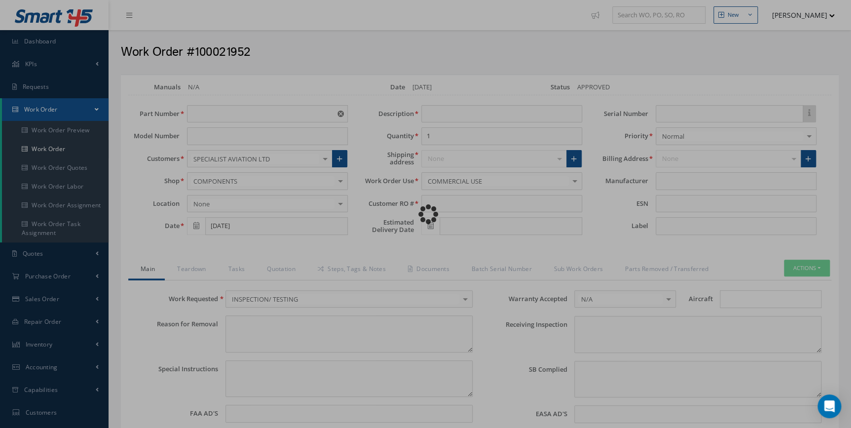
type textarea "NONE"
type input "NONE"
type input "SAFRAN"
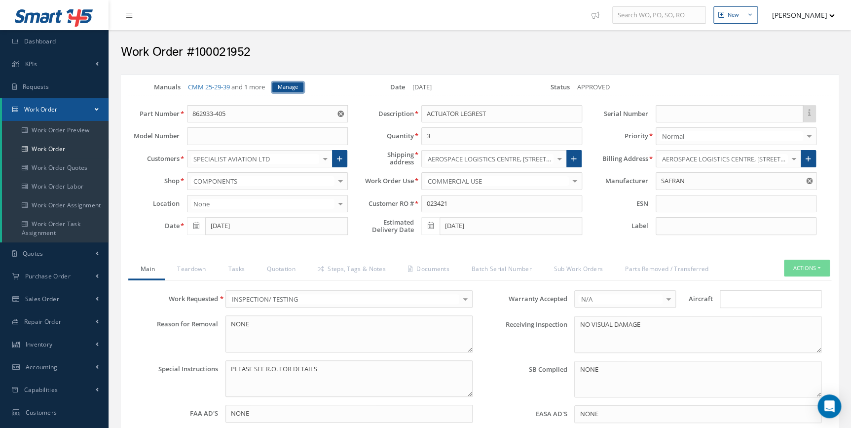
click at [288, 90] on link "Manage" at bounding box center [287, 87] width 31 height 10
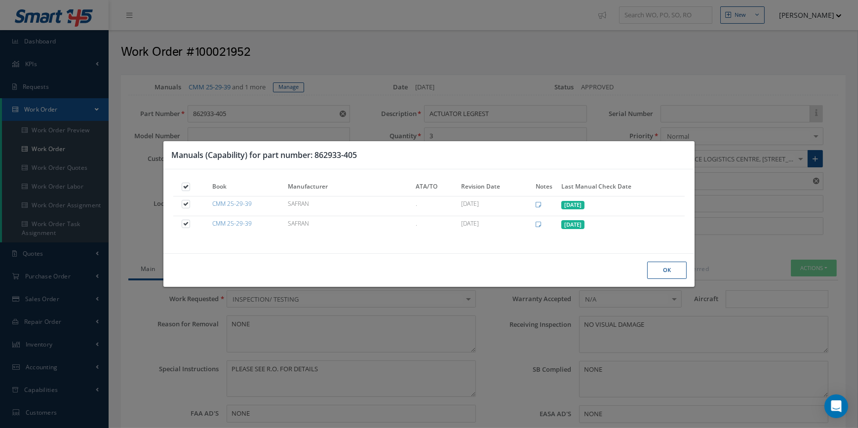
drag, startPoint x: 670, startPoint y: 266, endPoint x: 537, endPoint y: 210, distance: 144.5
click at [670, 266] on button "Ok" at bounding box center [666, 270] width 39 height 17
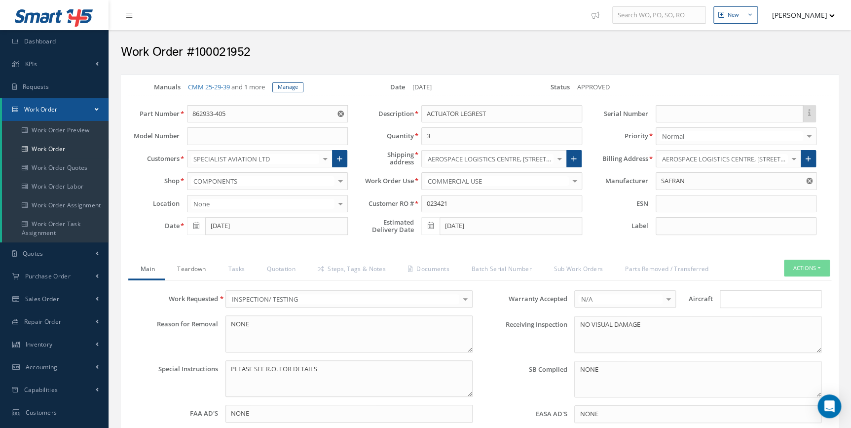
click at [186, 273] on link "Teardown" at bounding box center [190, 270] width 51 height 21
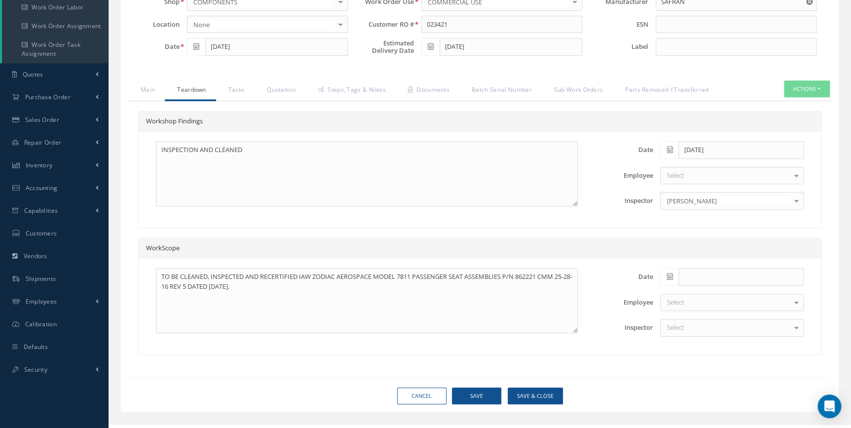
scroll to position [192, 0]
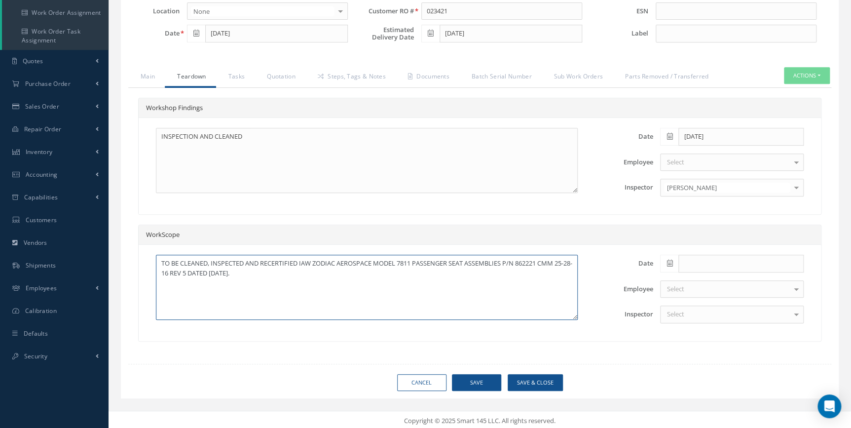
drag, startPoint x: 282, startPoint y: 276, endPoint x: 301, endPoint y: 263, distance: 23.4
click at [301, 263] on textarea "TO BE CLEANED, INSPECTED AND RECERTIFIED IAW ZODIAC AEROSPACE MODEL 7811 PASSEN…" at bounding box center [367, 287] width 422 height 65
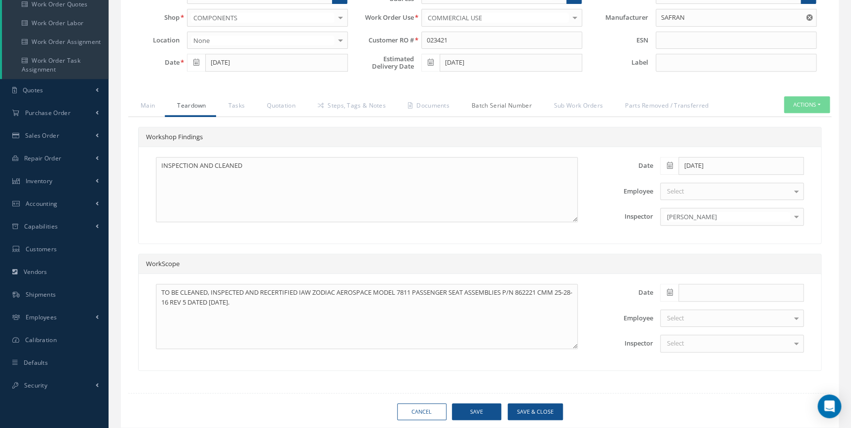
scroll to position [103, 0]
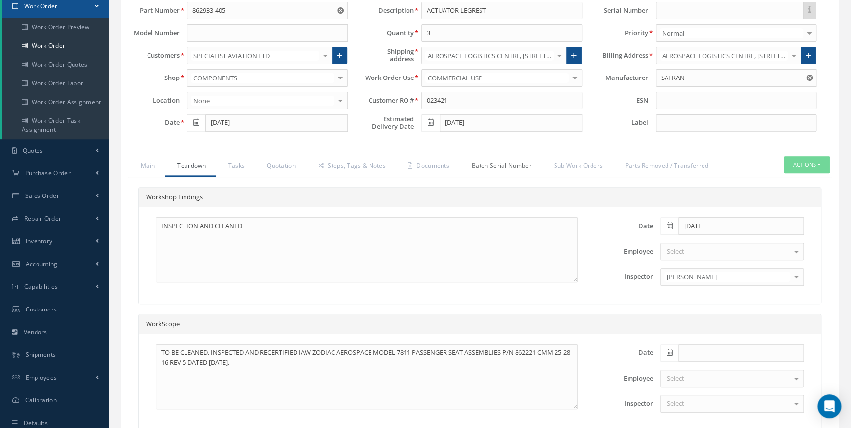
click at [491, 169] on link "Batch Serial Number" at bounding box center [500, 166] width 82 height 21
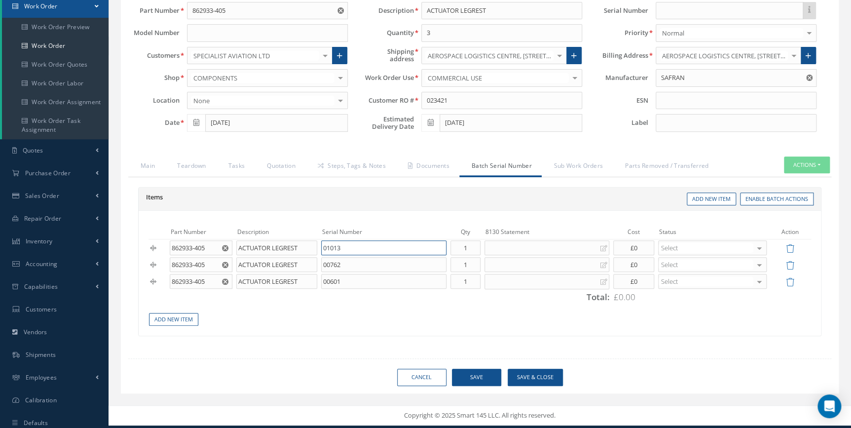
drag, startPoint x: 368, startPoint y: 246, endPoint x: 272, endPoint y: 251, distance: 95.8
click at [272, 251] on tr "862933-405 ACTUATOR LEGREST 01013 1 8130 Statement Cancel Save £0 Select Select…" at bounding box center [480, 247] width 663 height 17
drag, startPoint x: 458, startPoint y: 421, endPoint x: 458, endPoint y: 414, distance: 7.4
drag, startPoint x: 458, startPoint y: 414, endPoint x: 367, endPoint y: 266, distance: 174.6
click at [370, 266] on input "00762" at bounding box center [383, 264] width 125 height 15
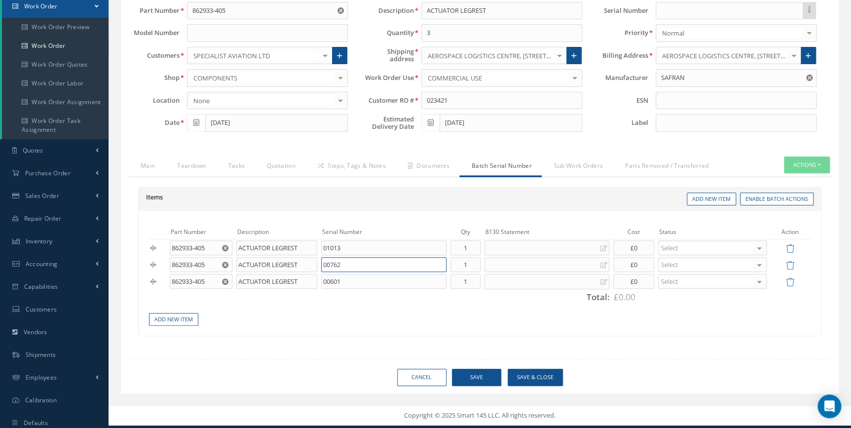
drag, startPoint x: 352, startPoint y: 265, endPoint x: 286, endPoint y: 269, distance: 66.3
click at [286, 269] on tr "862933-405 ACTUATOR LEGREST 00762 1 8130 Statement Cancel Save £0 Select Select…" at bounding box center [480, 264] width 663 height 17
drag, startPoint x: 326, startPoint y: 282, endPoint x: 276, endPoint y: 282, distance: 49.4
click at [276, 282] on tr "862933-405 ACTUATOR LEGREST 00601 1 8130 Statement Cancel Save £0 Select Select…" at bounding box center [480, 281] width 663 height 17
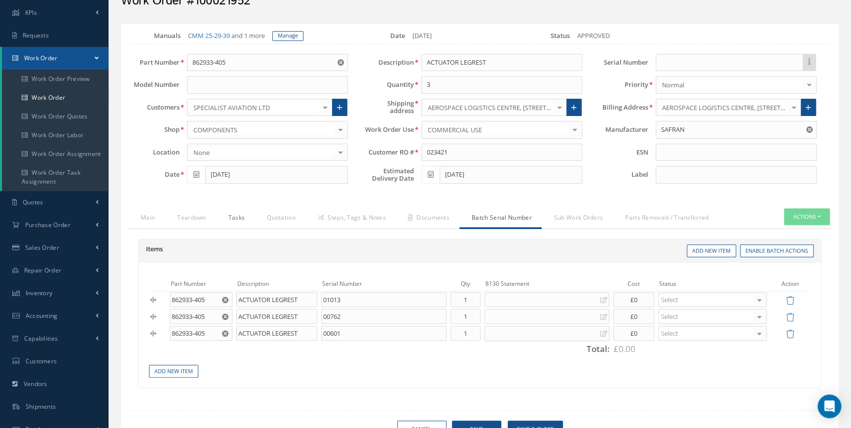
scroll to position [0, 0]
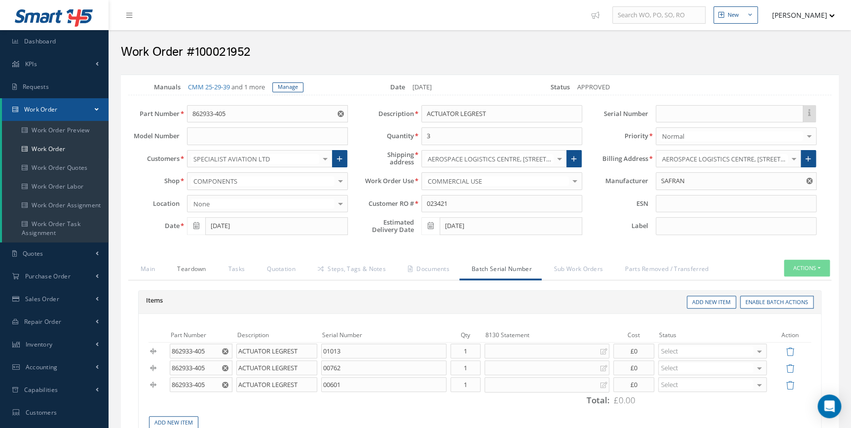
click at [172, 272] on link "Teardown" at bounding box center [190, 270] width 51 height 21
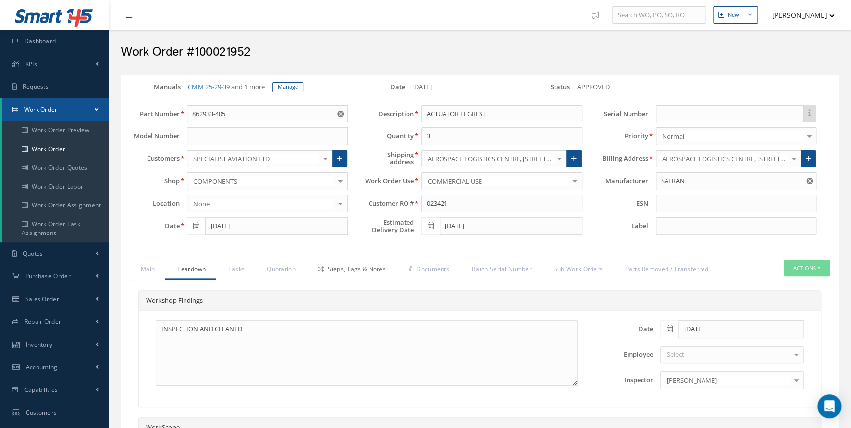
click at [344, 269] on link "Steps, Tags & Notes" at bounding box center [350, 270] width 90 height 21
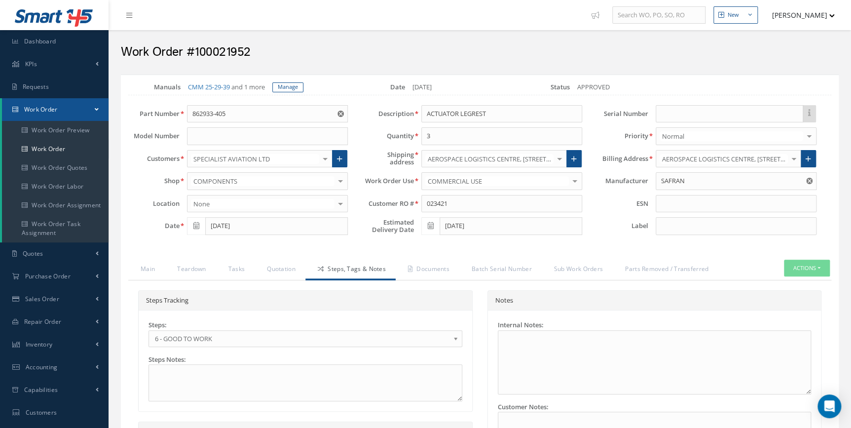
click at [204, 336] on span "6 - GOOD TO WORK" at bounding box center [302, 339] width 295 height 12
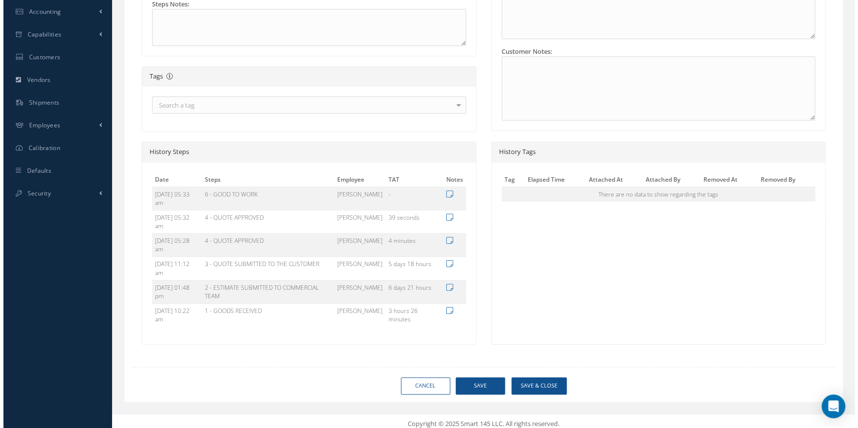
scroll to position [359, 0]
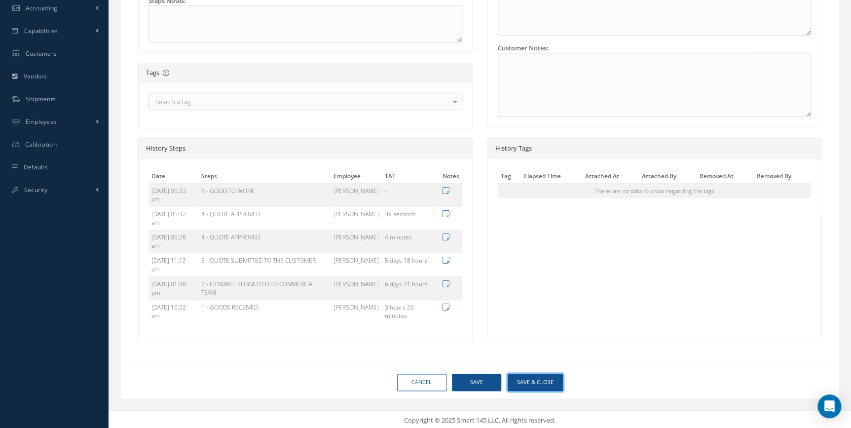
click at [527, 382] on button "Save & Close" at bounding box center [535, 382] width 55 height 17
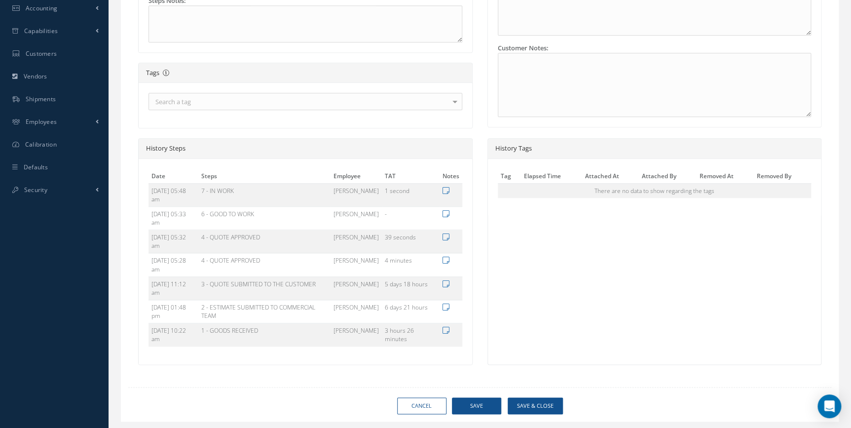
type input "SAFRAN"
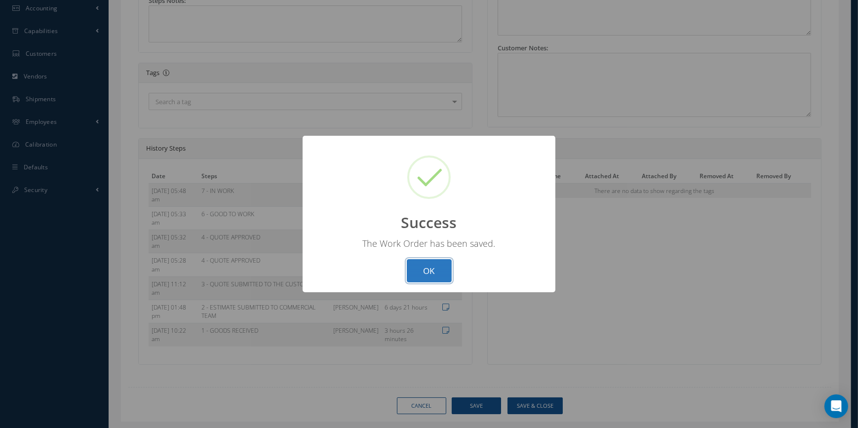
click at [421, 270] on button "OK" at bounding box center [429, 270] width 45 height 23
select select "25"
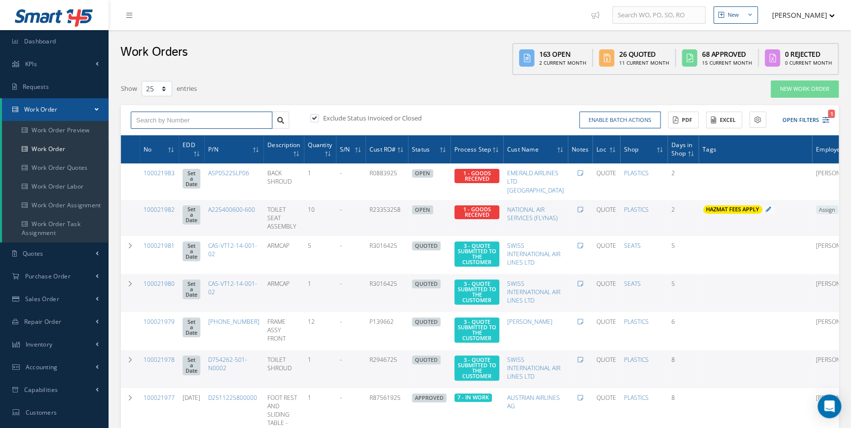
drag, startPoint x: 170, startPoint y: 117, endPoint x: 162, endPoint y: 114, distance: 8.3
click at [167, 118] on input "text" at bounding box center [202, 121] width 142 height 18
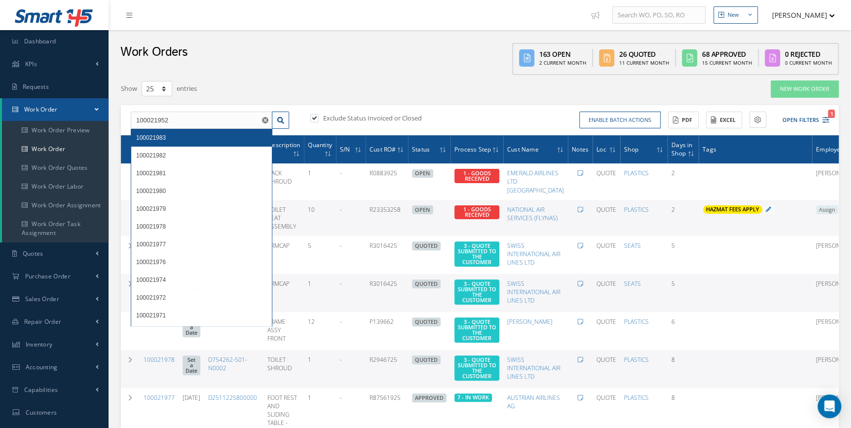
click at [159, 141] on div "100021983" at bounding box center [201, 138] width 131 height 10
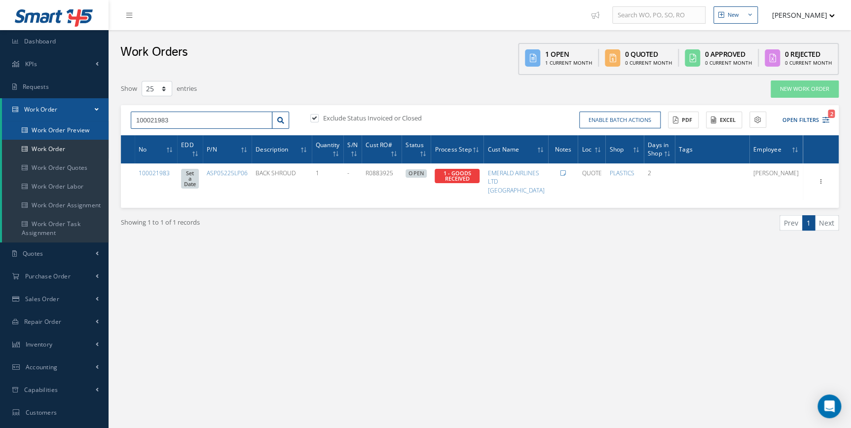
drag, startPoint x: 211, startPoint y: 122, endPoint x: 59, endPoint y: 124, distance: 152.0
click at [59, 124] on div "Smart 145 Dashboard KPIs Work Order Accounting Requests Work Order Work Order P…" at bounding box center [425, 280] width 851 height 560
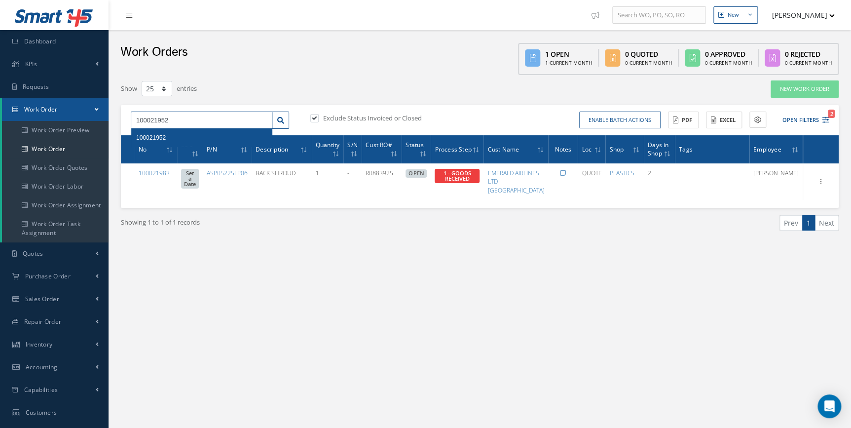
type input "100021952"
click at [160, 136] on span "100021952" at bounding box center [151, 137] width 30 height 7
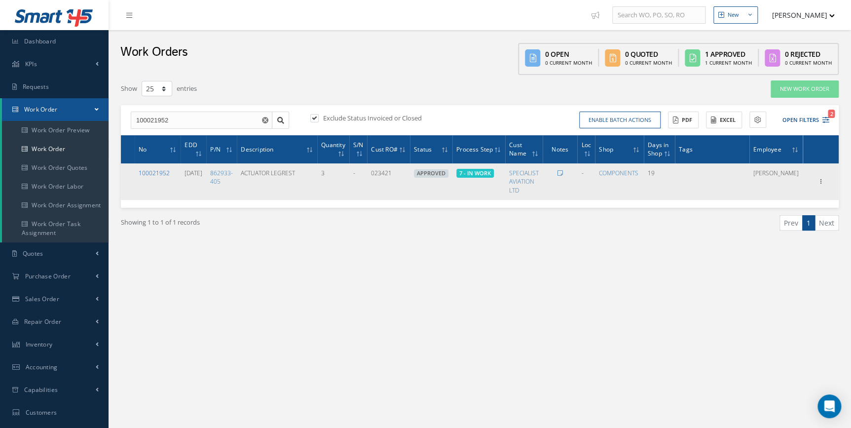
click at [154, 173] on link "100021952" at bounding box center [154, 173] width 31 height 8
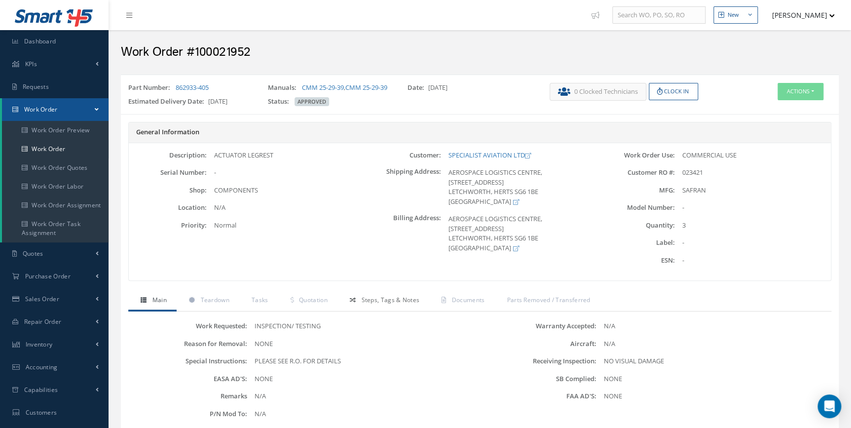
click at [406, 311] on link "Steps, Tags & Notes" at bounding box center [384, 301] width 92 height 21
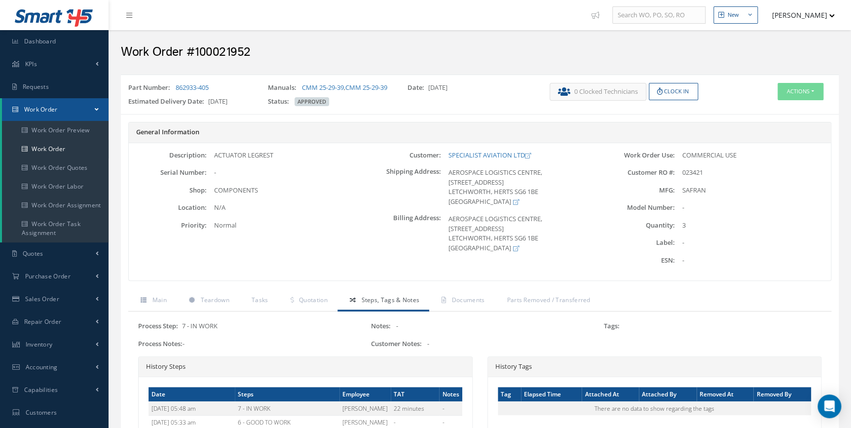
click at [809, 102] on div "Actions Edit Invoicing Close Send By Email Print-Outs Receiving Inspection Scra…" at bounding box center [780, 96] width 120 height 27
click at [797, 86] on button "Actions" at bounding box center [801, 91] width 46 height 17
click at [770, 106] on link "Edit" at bounding box center [785, 109] width 79 height 13
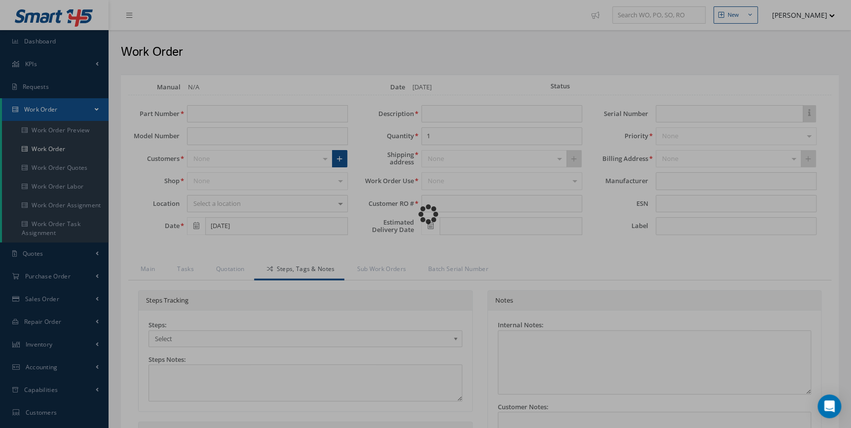
type input "862933-405"
type input "[DATE]"
type input "ACTUATOR LEGREST"
type input "3"
type input "023421"
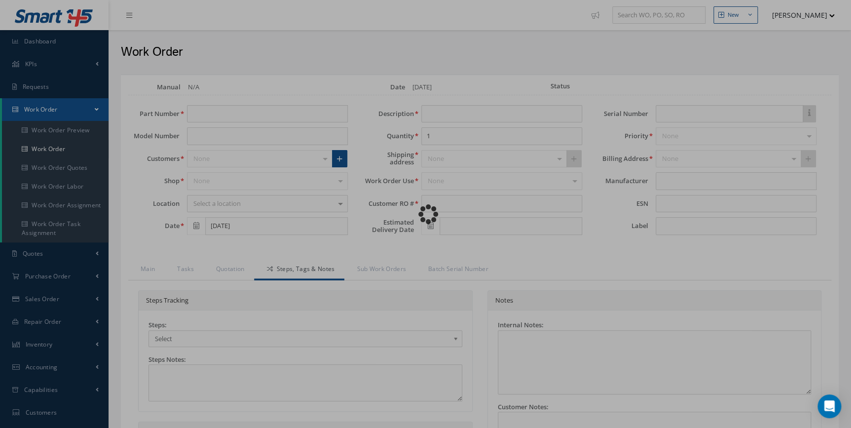
type input "[DATE]"
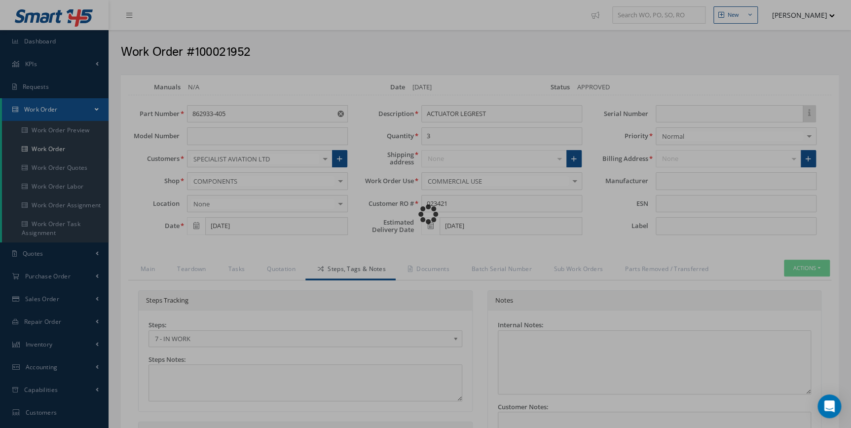
type input "SAFRAN"
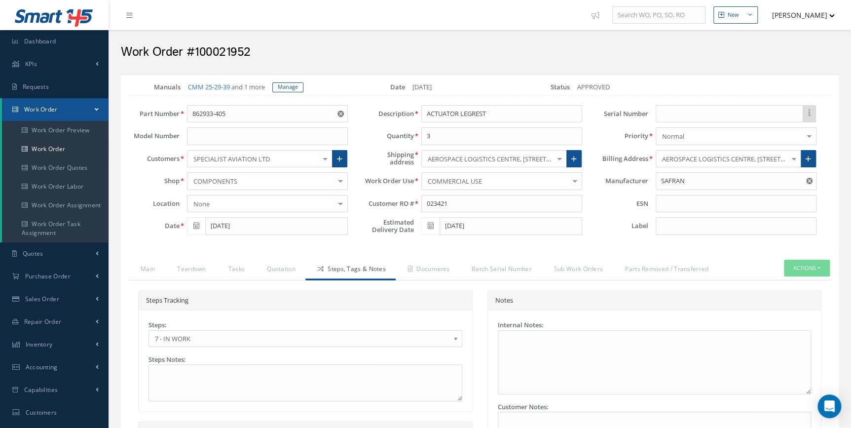
click at [166, 341] on span "7 - IN WORK" at bounding box center [302, 339] width 295 height 12
click at [415, 270] on link "Documents" at bounding box center [428, 270] width 64 height 21
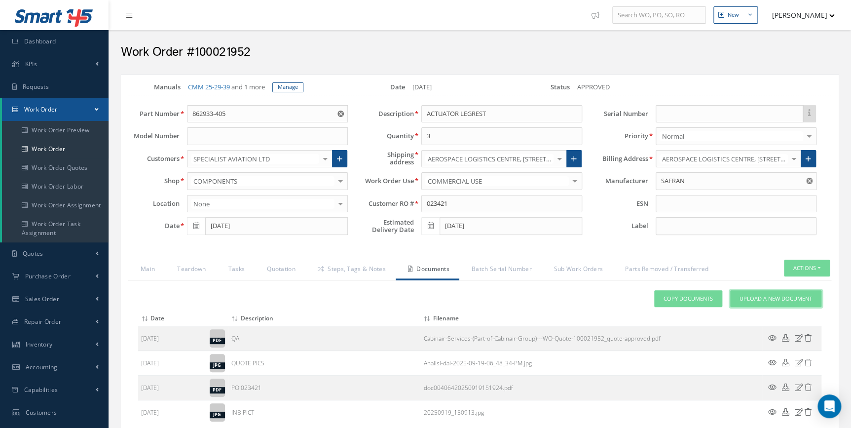
click at [773, 300] on span "Upload a New Document" at bounding box center [776, 299] width 73 height 8
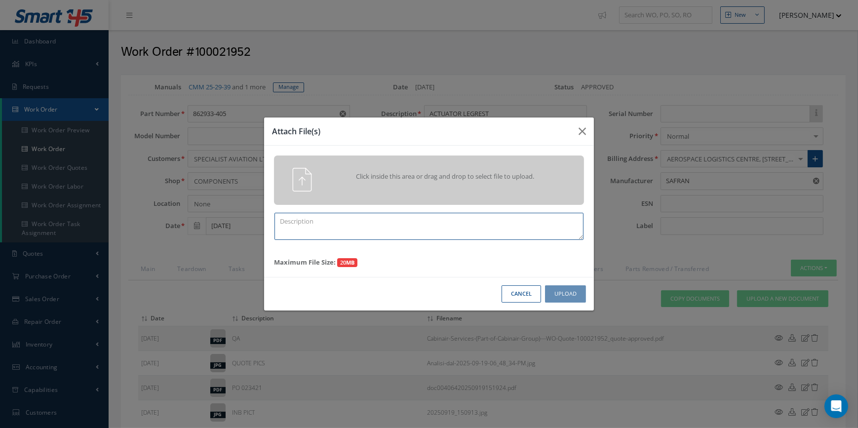
click at [380, 221] on textarea at bounding box center [428, 226] width 309 height 27
type textarea "FINISH"
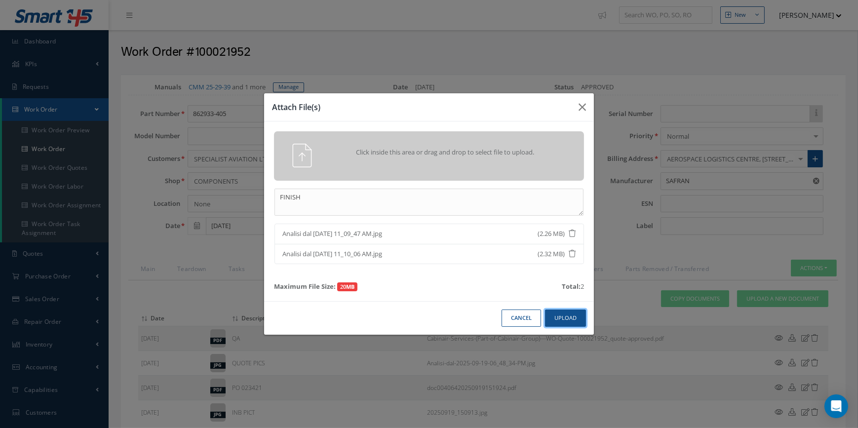
click at [577, 316] on button "Upload" at bounding box center [565, 317] width 41 height 17
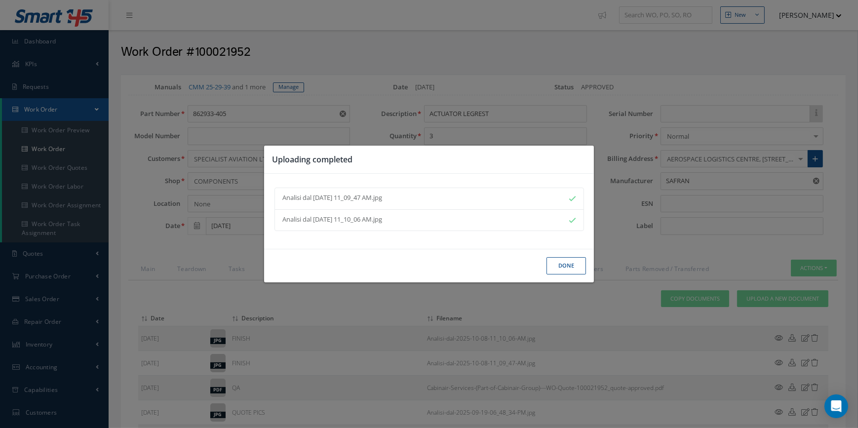
click at [563, 262] on button "Done" at bounding box center [565, 265] width 39 height 17
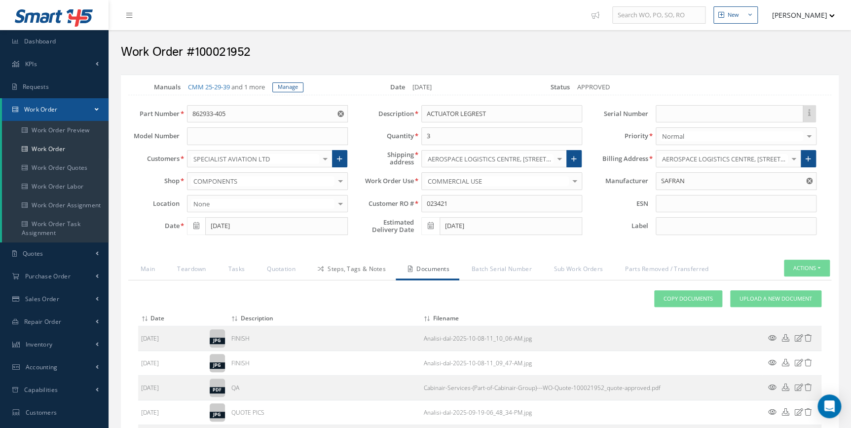
click at [346, 266] on link "Steps, Tags & Notes" at bounding box center [350, 270] width 90 height 21
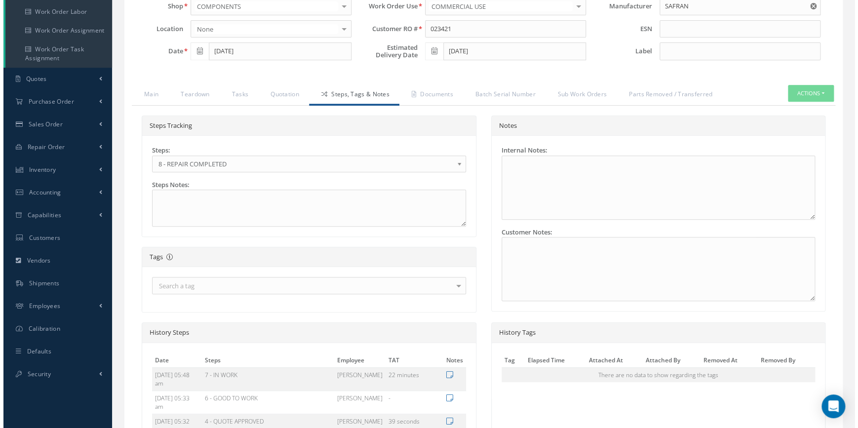
scroll to position [359, 0]
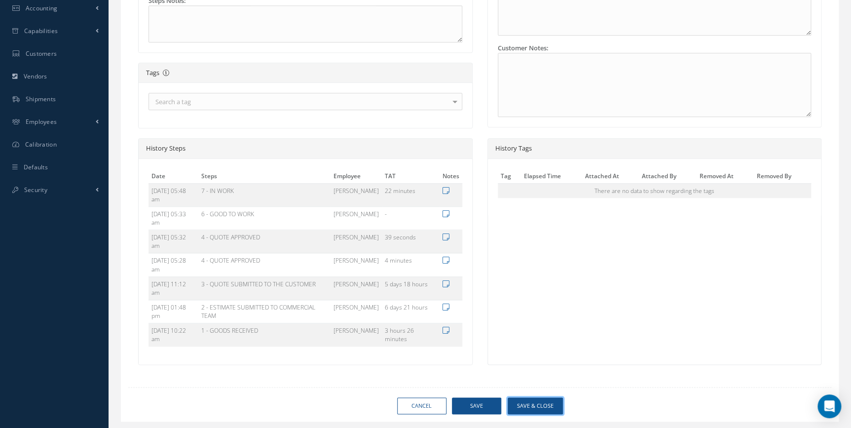
click at [544, 404] on button "Save & Close" at bounding box center [535, 405] width 55 height 17
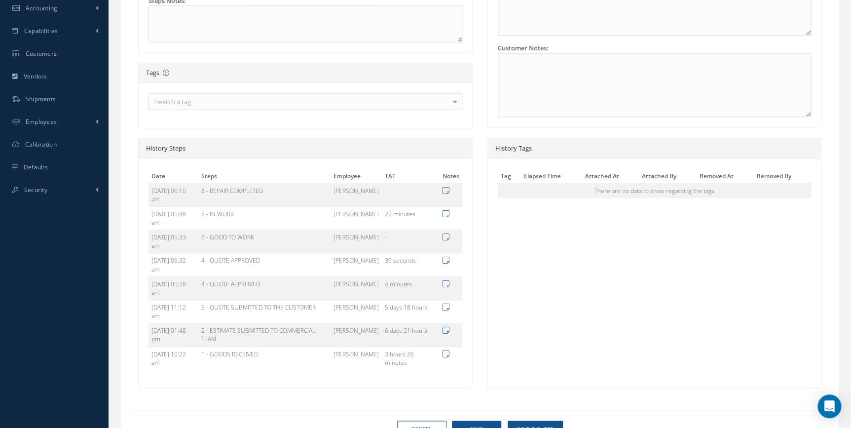
type input "SAFRAN"
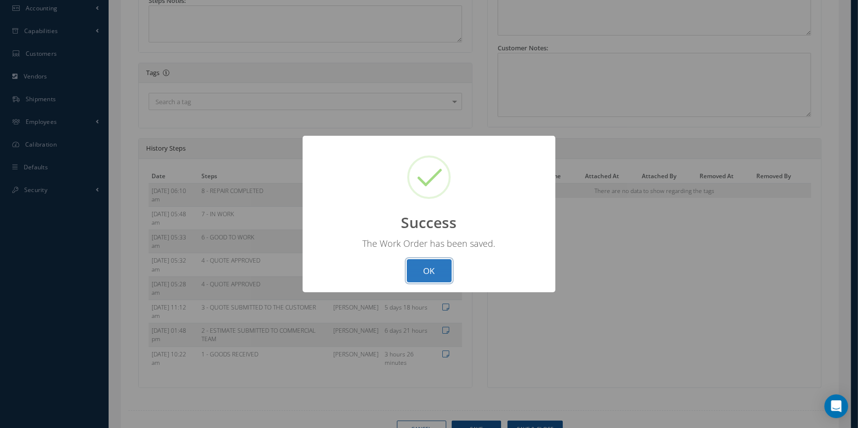
click at [438, 271] on button "OK" at bounding box center [429, 270] width 45 height 23
select select "25"
